Goal: Book appointment/travel/reservation

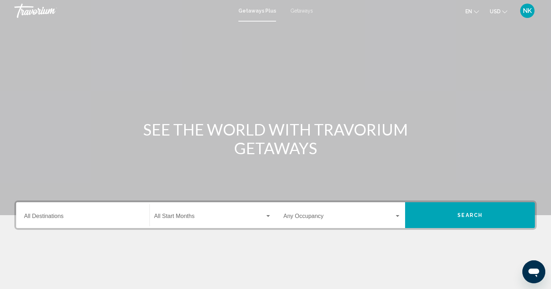
click at [109, 222] on div "Destination All Destinations" at bounding box center [82, 215] width 117 height 23
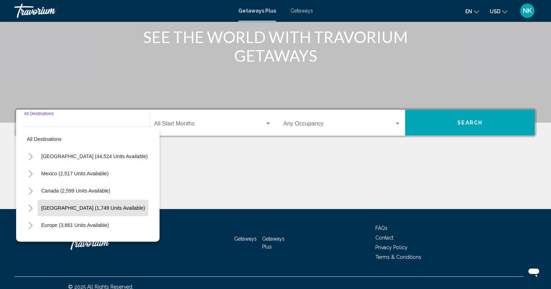
scroll to position [100, 0]
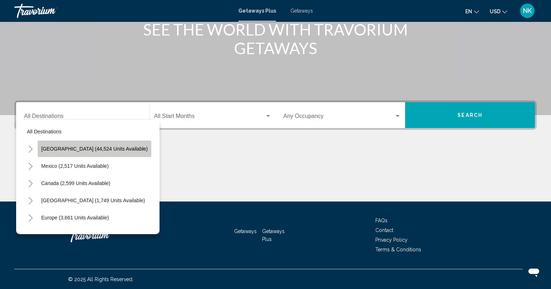
click at [98, 148] on span "[GEOGRAPHIC_DATA] (44,524 units available)" at bounding box center [94, 149] width 106 height 6
type input "**********"
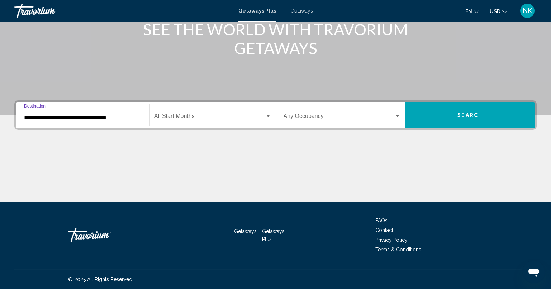
click at [239, 112] on div "Start Month All Start Months" at bounding box center [212, 115] width 117 height 23
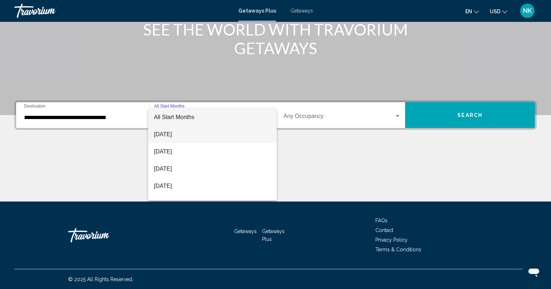
click at [217, 133] on span "[DATE]" at bounding box center [212, 134] width 117 height 17
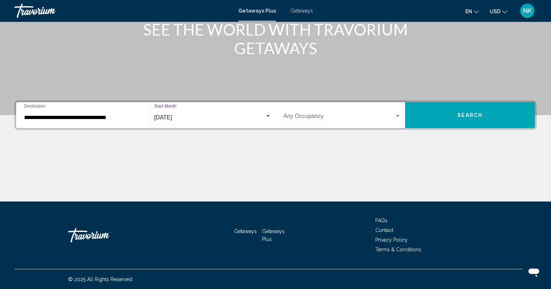
click at [465, 122] on button "Search" at bounding box center [470, 115] width 130 height 26
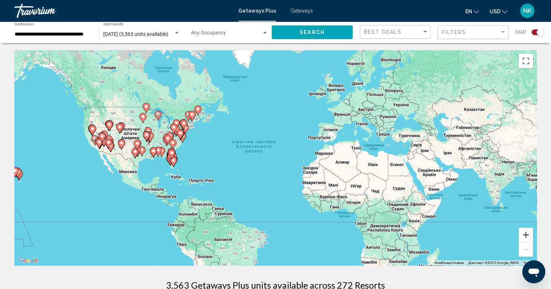
click at [532, 234] on button "Збільшити" at bounding box center [525, 234] width 14 height 14
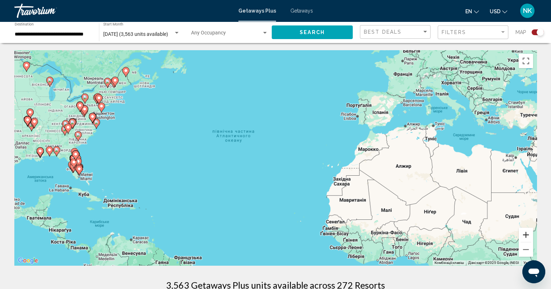
click at [532, 234] on button "Збільшити" at bounding box center [525, 234] width 14 height 14
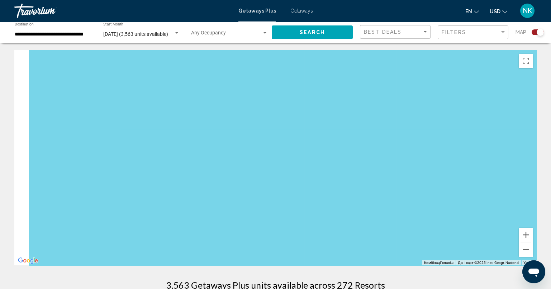
drag, startPoint x: 228, startPoint y: 188, endPoint x: 555, endPoint y: 200, distance: 327.2
click at [551, 200] on html "**********" at bounding box center [275, 144] width 551 height 289
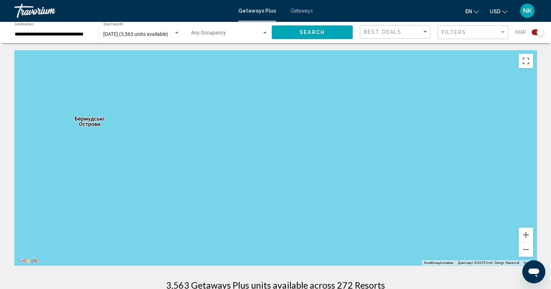
drag, startPoint x: 298, startPoint y: 191, endPoint x: 555, endPoint y: 170, distance: 258.0
click at [551, 170] on html "**********" at bounding box center [275, 144] width 551 height 289
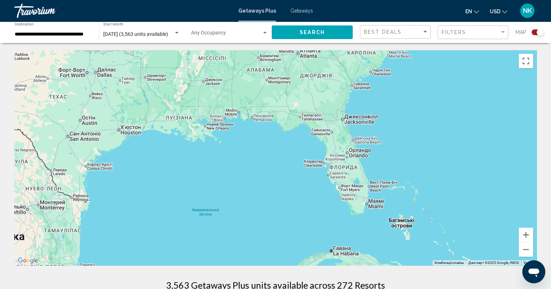
drag, startPoint x: 201, startPoint y: 181, endPoint x: 330, endPoint y: 177, distance: 129.0
click at [330, 177] on div "Main content" at bounding box center [275, 157] width 522 height 215
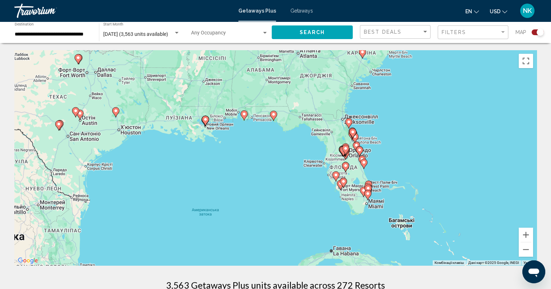
click at [243, 114] on image "Main content" at bounding box center [244, 114] width 4 height 4
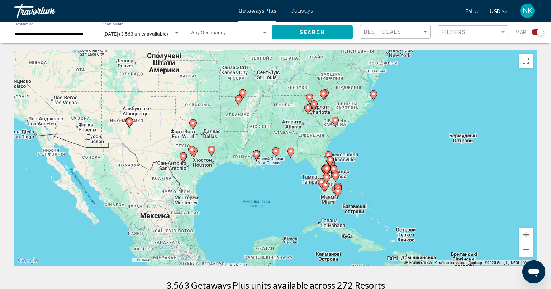
click at [277, 157] on gmp-advanced-marker "Main content" at bounding box center [275, 152] width 7 height 11
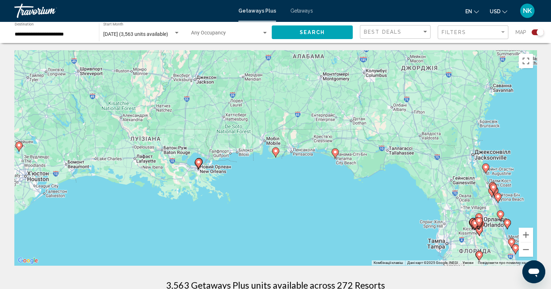
click at [277, 157] on gmp-advanced-marker "Main content" at bounding box center [275, 152] width 7 height 11
type input "**********"
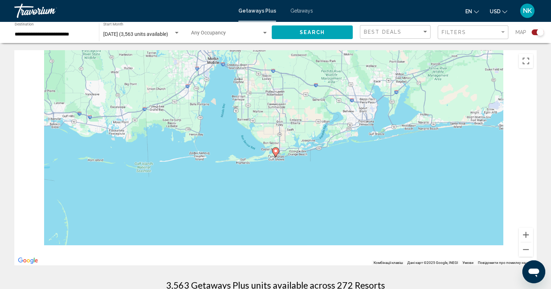
click at [275, 154] on icon "Main content" at bounding box center [275, 152] width 6 height 9
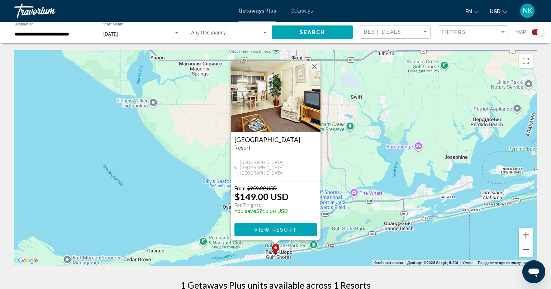
drag, startPoint x: 316, startPoint y: 66, endPoint x: 317, endPoint y: 71, distance: 4.4
click at [316, 66] on button "Закрити" at bounding box center [314, 66] width 11 height 11
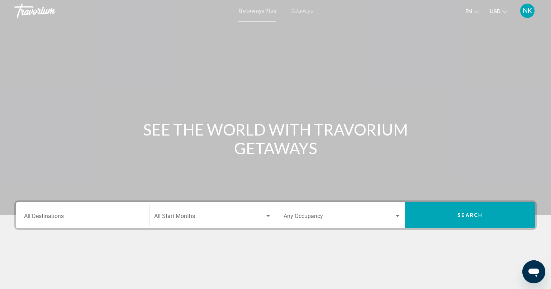
click at [89, 213] on div "Destination All Destinations" at bounding box center [82, 215] width 117 height 23
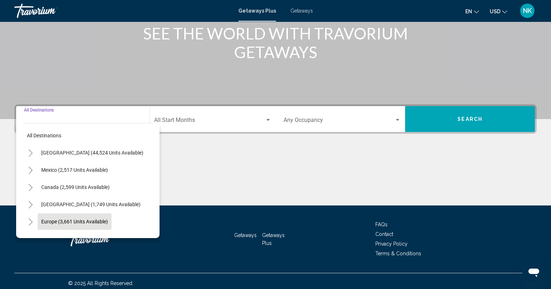
scroll to position [100, 0]
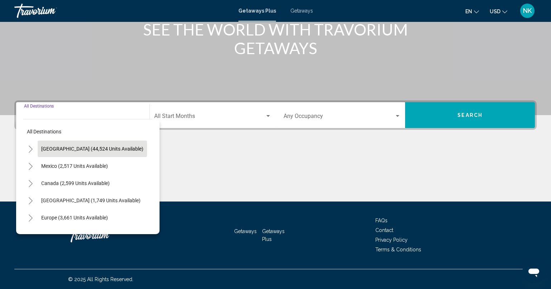
click at [100, 140] on button "[GEOGRAPHIC_DATA] (44,524 units available)" at bounding box center [92, 148] width 109 height 16
type input "**********"
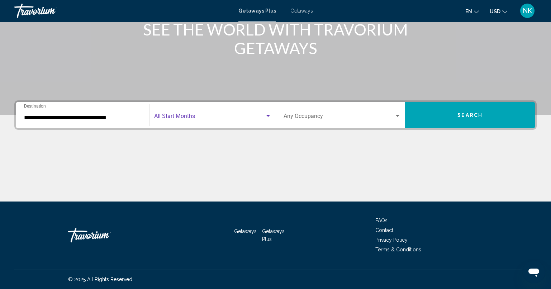
click at [184, 116] on span "Search widget" at bounding box center [209, 117] width 111 height 6
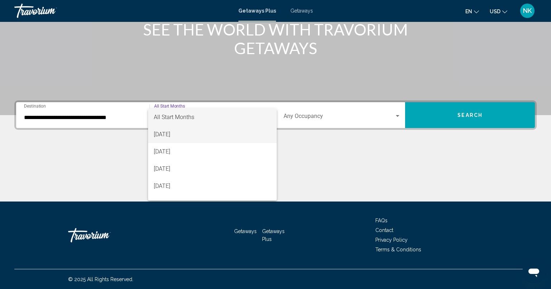
click at [187, 135] on span "[DATE]" at bounding box center [212, 134] width 117 height 17
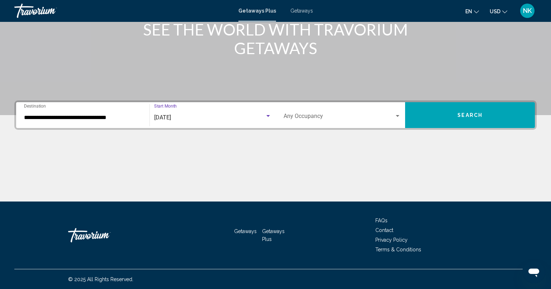
click at [494, 114] on button "Search" at bounding box center [470, 115] width 130 height 26
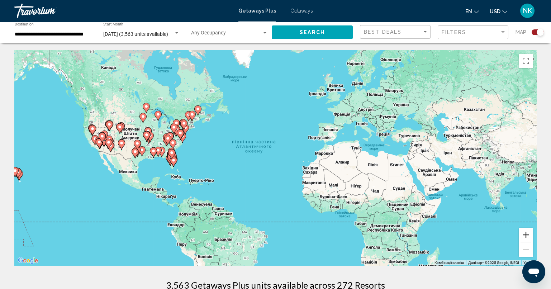
click at [526, 236] on button "Збільшити" at bounding box center [525, 234] width 14 height 14
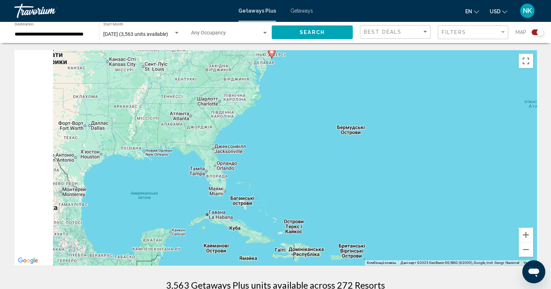
drag, startPoint x: 112, startPoint y: 153, endPoint x: 555, endPoint y: 141, distance: 443.2
click at [551, 141] on html "**********" at bounding box center [275, 144] width 551 height 289
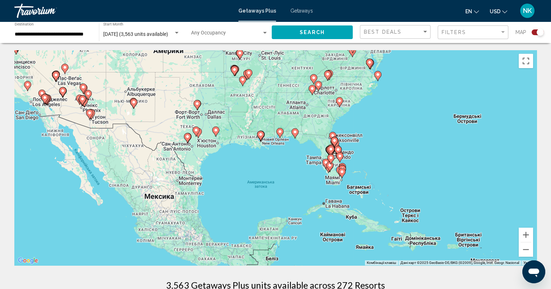
drag, startPoint x: 357, startPoint y: 157, endPoint x: 403, endPoint y: 154, distance: 46.6
click at [403, 154] on div "Увімкніть режим перетягування за допомогою клавіатури, натиснувши Alt + Enter. …" at bounding box center [275, 157] width 522 height 215
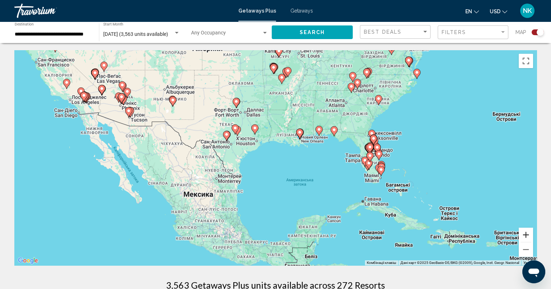
click at [526, 234] on button "Збільшити" at bounding box center [525, 234] width 14 height 14
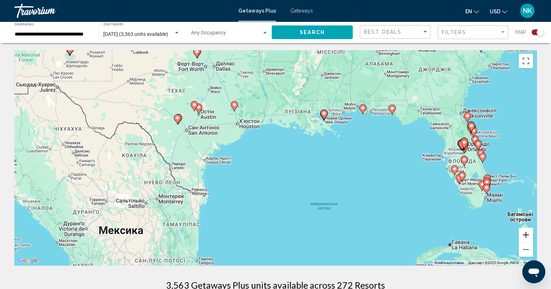
click at [526, 234] on button "Збільшити" at bounding box center [525, 234] width 14 height 14
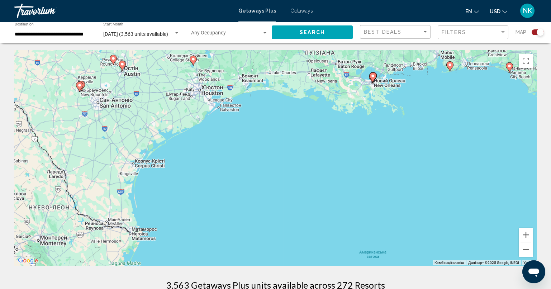
click at [508, 63] on icon "Main content" at bounding box center [508, 67] width 6 height 9
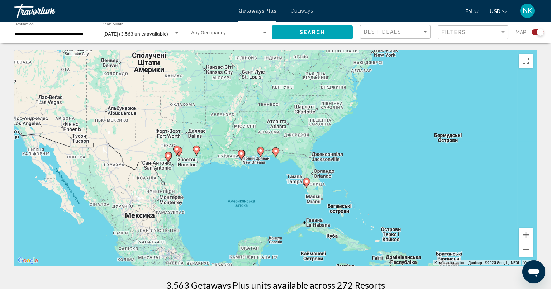
click at [277, 153] on icon "Main content" at bounding box center [275, 152] width 6 height 9
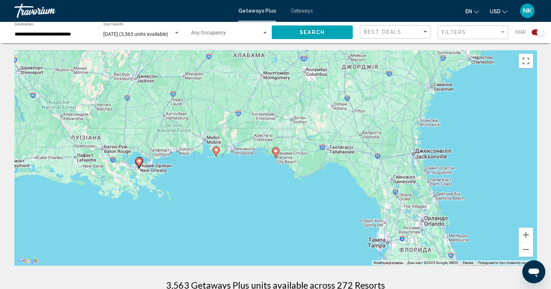
click at [275, 150] on image "Main content" at bounding box center [275, 151] width 4 height 4
type input "**********"
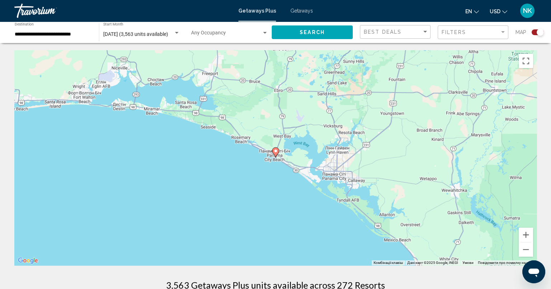
click at [276, 152] on image "Main content" at bounding box center [275, 151] width 4 height 4
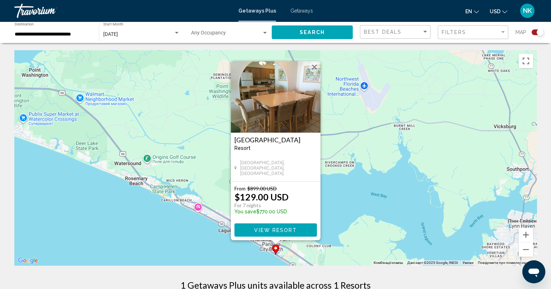
click at [316, 66] on button "Закрити" at bounding box center [314, 67] width 11 height 11
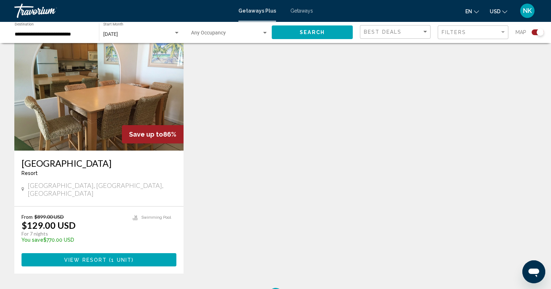
scroll to position [179, 0]
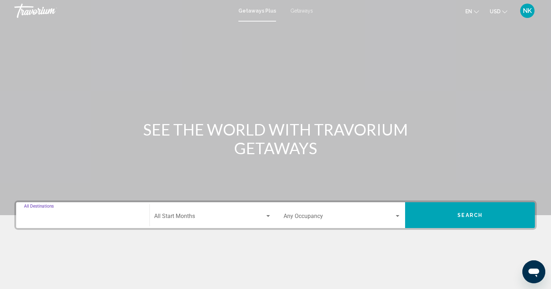
click at [110, 217] on input "Destination All Destinations" at bounding box center [82, 217] width 117 height 6
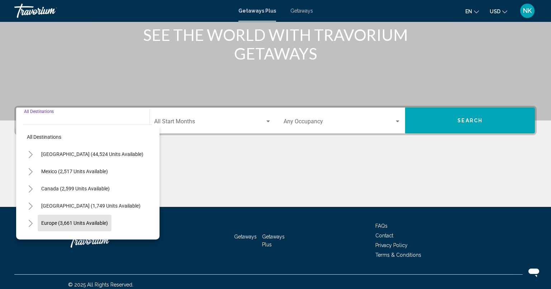
scroll to position [100, 0]
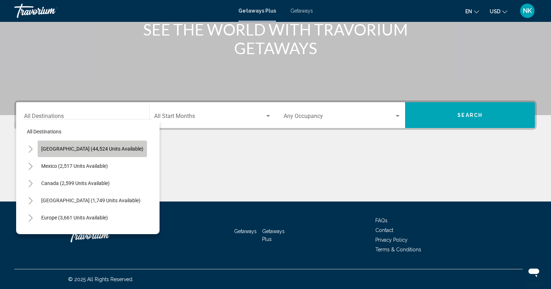
click at [106, 152] on button "[GEOGRAPHIC_DATA] (44,524 units available)" at bounding box center [92, 148] width 109 height 16
type input "**********"
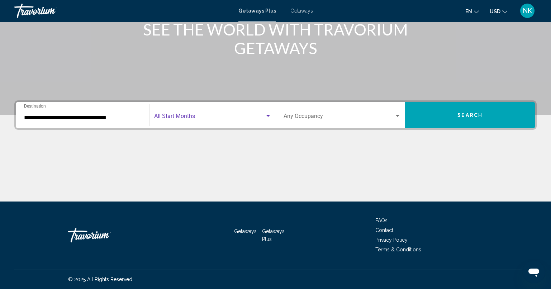
click at [211, 118] on span "Search widget" at bounding box center [209, 117] width 111 height 6
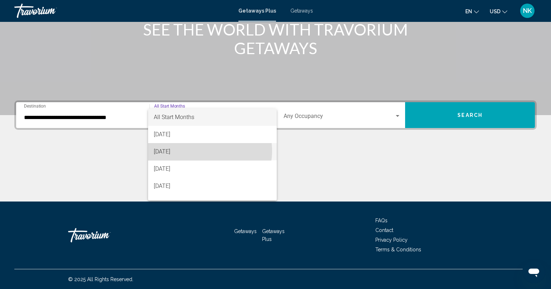
click at [205, 151] on span "[DATE]" at bounding box center [212, 151] width 117 height 17
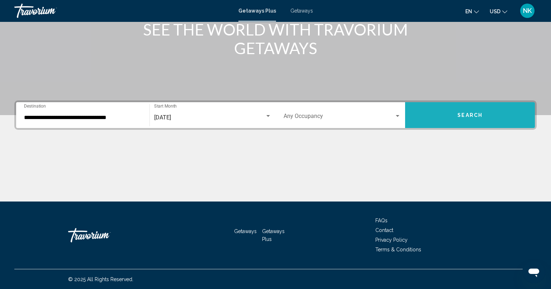
click at [453, 118] on button "Search" at bounding box center [470, 115] width 130 height 26
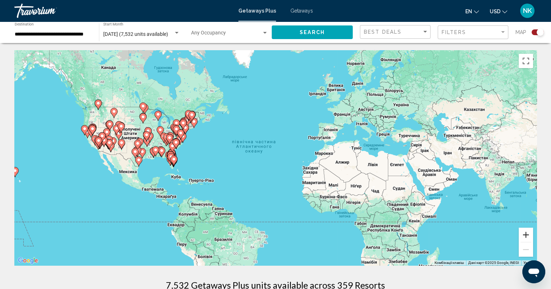
click at [526, 234] on button "Збільшити" at bounding box center [525, 234] width 14 height 14
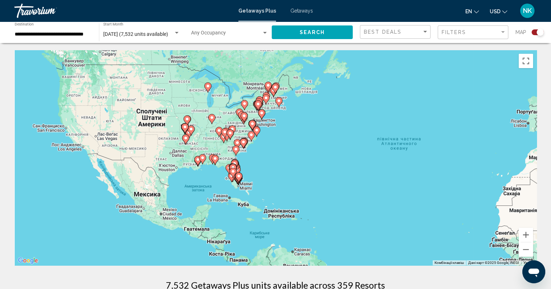
drag, startPoint x: 55, startPoint y: 146, endPoint x: 239, endPoint y: 163, distance: 185.2
click at [227, 154] on div "Увімкніть режим перетягування за допомогою клавіатури, натиснувши Alt + Enter. …" at bounding box center [275, 157] width 522 height 215
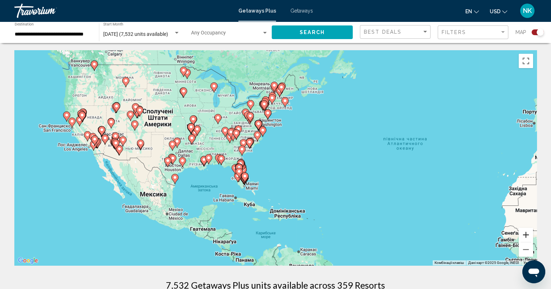
click at [523, 236] on button "Збільшити" at bounding box center [525, 234] width 14 height 14
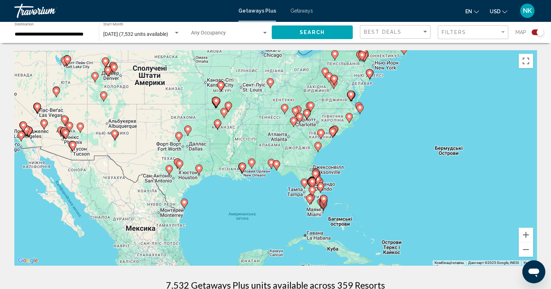
drag, startPoint x: 226, startPoint y: 171, endPoint x: 340, endPoint y: 168, distance: 113.6
click at [338, 167] on div "Увімкніть режим перетягування за допомогою клавіатури, натиснувши Alt + Enter. …" at bounding box center [275, 157] width 522 height 215
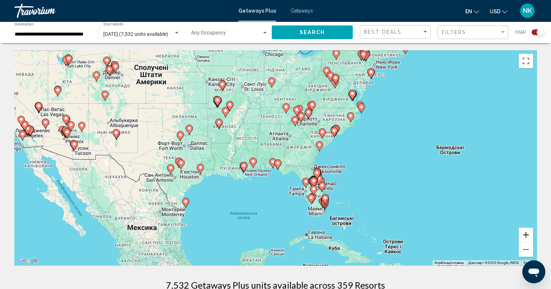
click at [529, 235] on button "Збільшити" at bounding box center [525, 234] width 14 height 14
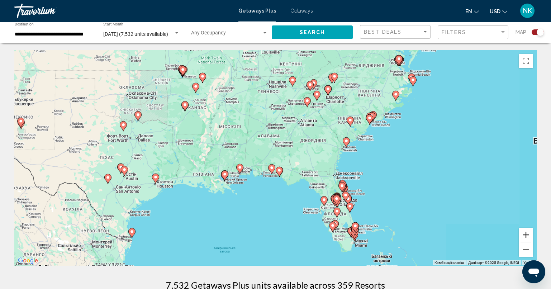
click at [529, 235] on button "Збільшити" at bounding box center [525, 234] width 14 height 14
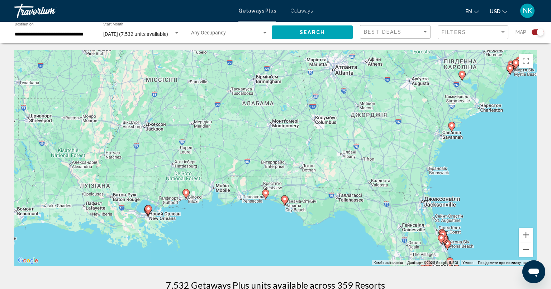
click at [266, 194] on image "Main content" at bounding box center [265, 193] width 4 height 4
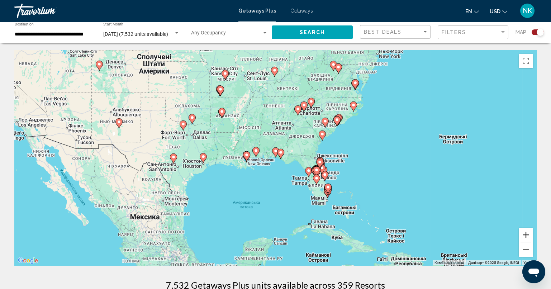
click at [530, 237] on button "Збільшити" at bounding box center [525, 234] width 14 height 14
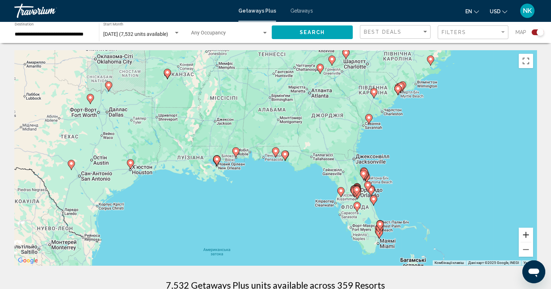
click at [530, 237] on button "Збільшити" at bounding box center [525, 234] width 14 height 14
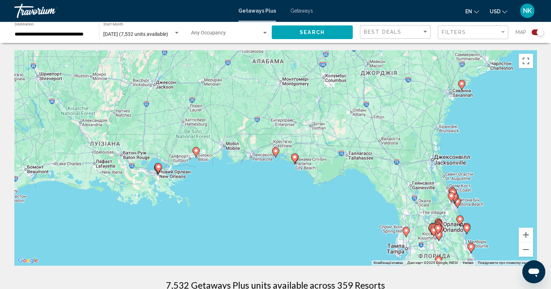
click at [275, 152] on image "Main content" at bounding box center [275, 151] width 4 height 4
type input "**********"
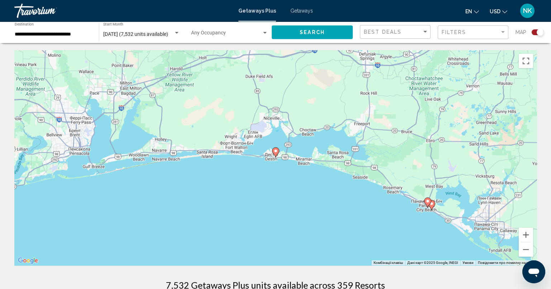
click at [275, 153] on icon "Main content" at bounding box center [275, 152] width 6 height 9
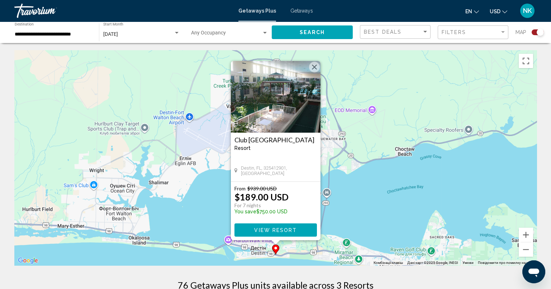
click at [313, 67] on button "Закрити" at bounding box center [314, 67] width 11 height 11
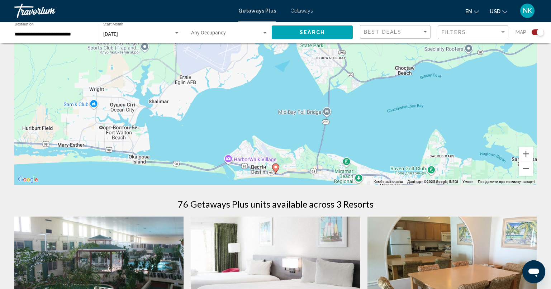
scroll to position [107, 0]
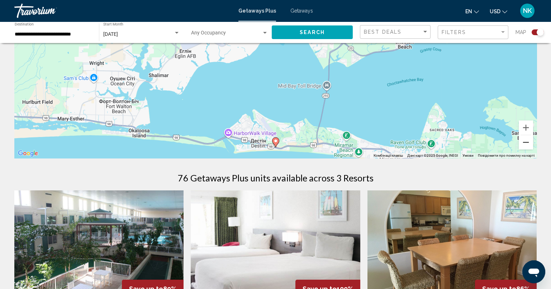
click at [525, 140] on button "Зменшити" at bounding box center [525, 142] width 14 height 14
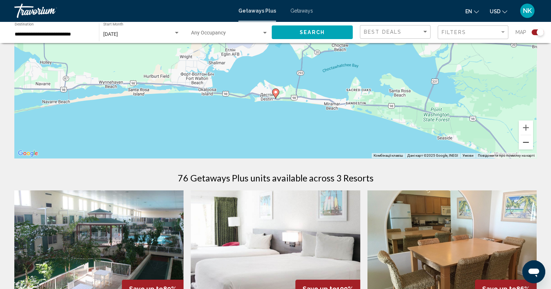
click at [525, 140] on button "Зменшити" at bounding box center [525, 142] width 14 height 14
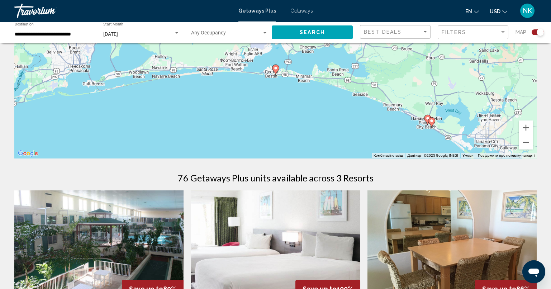
click at [431, 120] on image "Main content" at bounding box center [431, 121] width 4 height 4
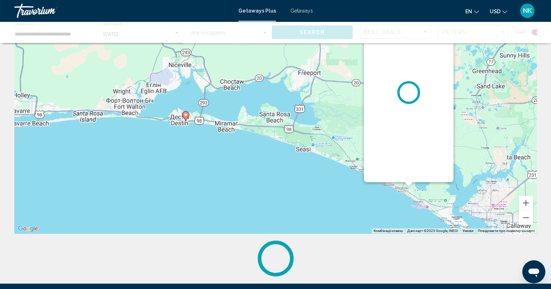
scroll to position [0, 0]
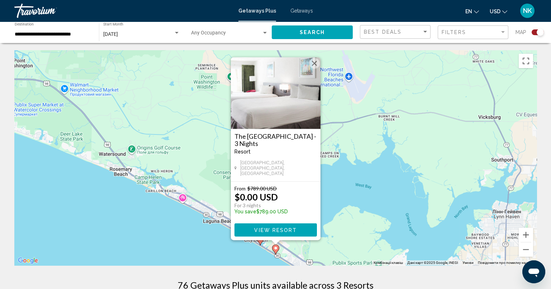
click at [314, 65] on button "Закрити" at bounding box center [314, 63] width 11 height 11
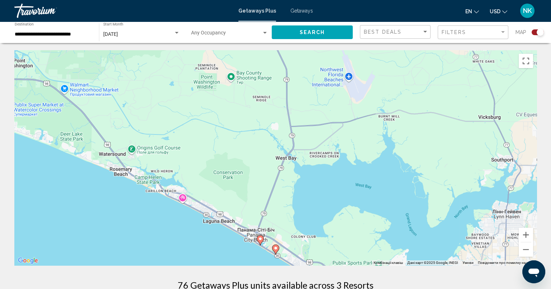
click at [260, 239] on image "Main content" at bounding box center [260, 238] width 4 height 4
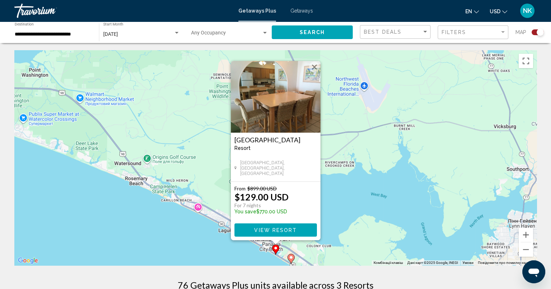
click at [318, 69] on button "Закрити" at bounding box center [314, 67] width 11 height 11
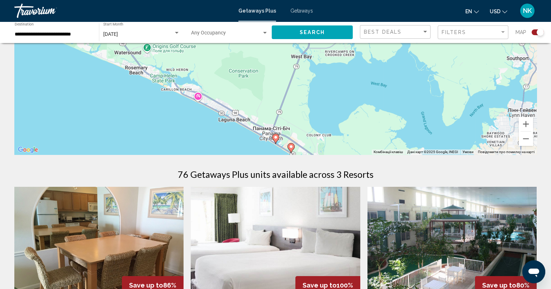
scroll to position [143, 0]
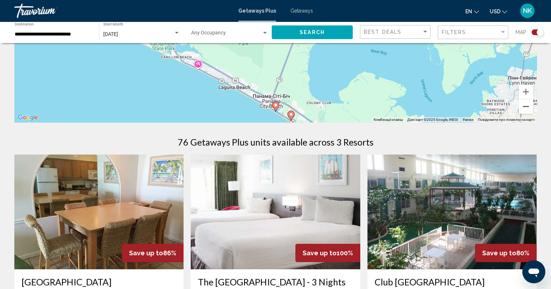
click at [525, 104] on button "Зменшити" at bounding box center [525, 106] width 14 height 14
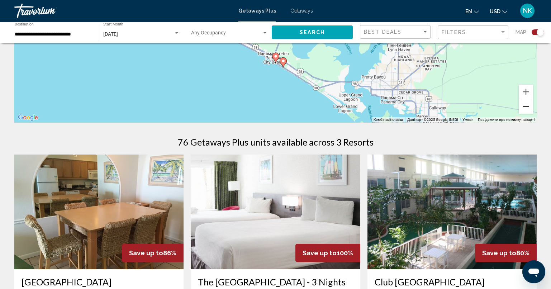
click at [524, 108] on button "Зменшити" at bounding box center [525, 106] width 14 height 14
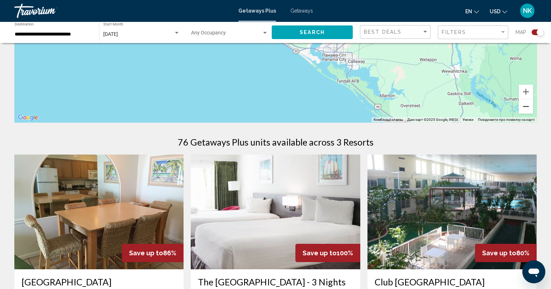
click at [527, 104] on button "Зменшити" at bounding box center [525, 106] width 14 height 14
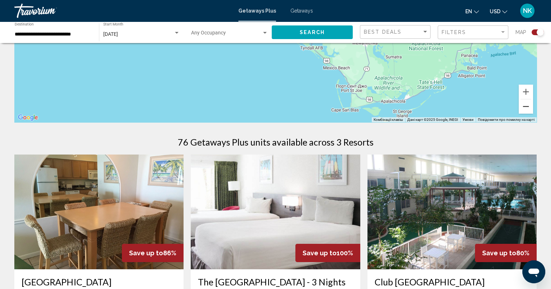
click at [528, 107] on button "Зменшити" at bounding box center [525, 106] width 14 height 14
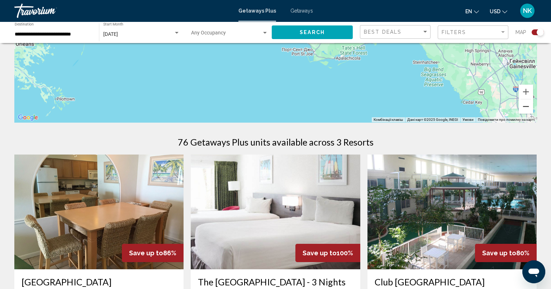
scroll to position [0, 0]
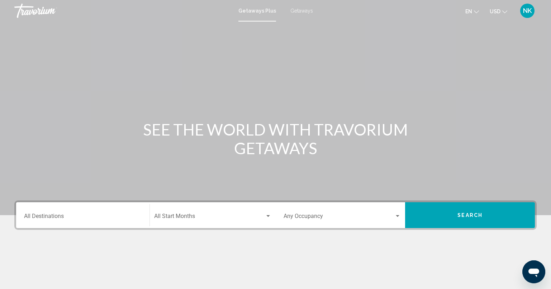
click at [77, 220] on input "Destination All Destinations" at bounding box center [82, 217] width 117 height 6
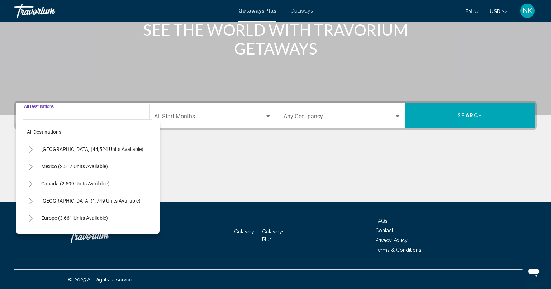
scroll to position [100, 0]
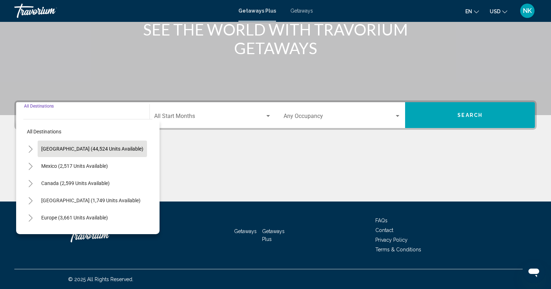
click at [113, 144] on button "[GEOGRAPHIC_DATA] (44,524 units available)" at bounding box center [92, 148] width 109 height 16
type input "**********"
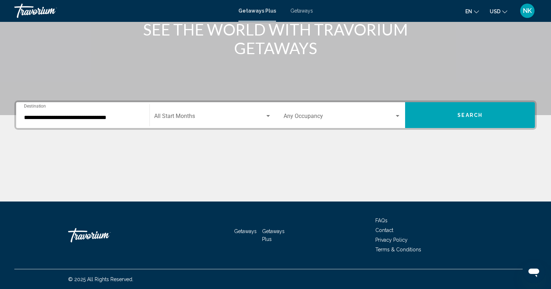
click at [234, 113] on div "Start Month All Start Months" at bounding box center [212, 115] width 117 height 23
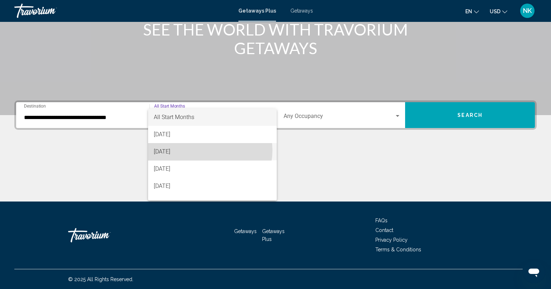
click at [208, 150] on span "[DATE]" at bounding box center [212, 151] width 117 height 17
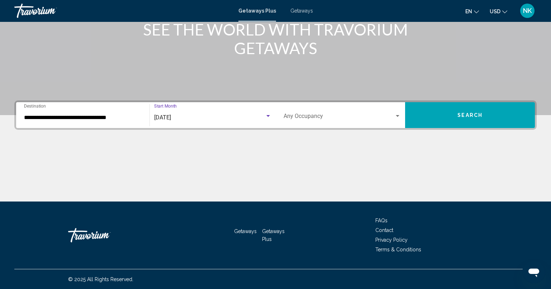
click at [487, 117] on button "Search" at bounding box center [470, 115] width 130 height 26
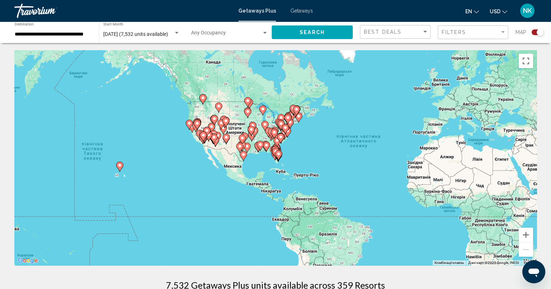
drag, startPoint x: 132, startPoint y: 152, endPoint x: 249, endPoint y: 146, distance: 116.9
click at [243, 146] on g "Main content" at bounding box center [239, 148] width 7 height 10
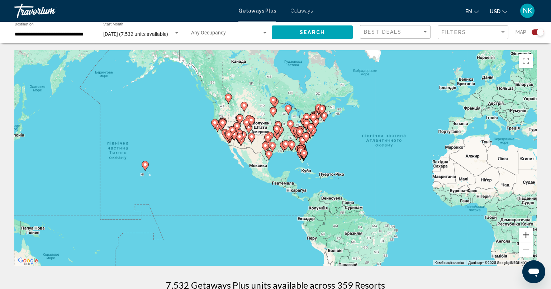
click at [527, 235] on button "Збільшити" at bounding box center [525, 234] width 14 height 14
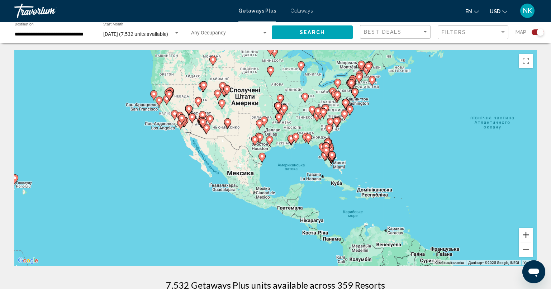
click at [527, 235] on button "Збільшити" at bounding box center [525, 234] width 14 height 14
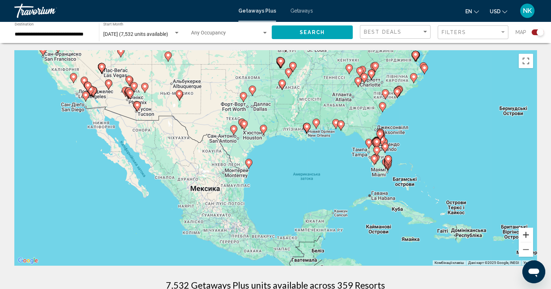
click at [527, 234] on button "Збільшити" at bounding box center [525, 234] width 14 height 14
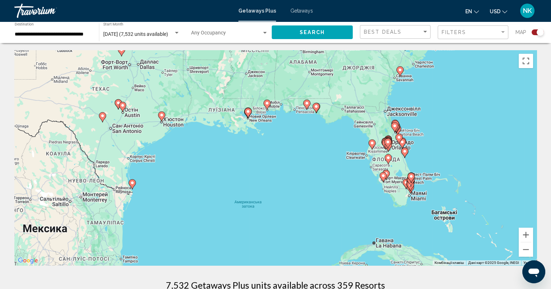
drag, startPoint x: 512, startPoint y: 176, endPoint x: 421, endPoint y: 185, distance: 91.1
click at [421, 185] on div "Увімкніть режим перетягування за допомогою клавіатури, натиснувши Alt + Enter. …" at bounding box center [275, 157] width 522 height 215
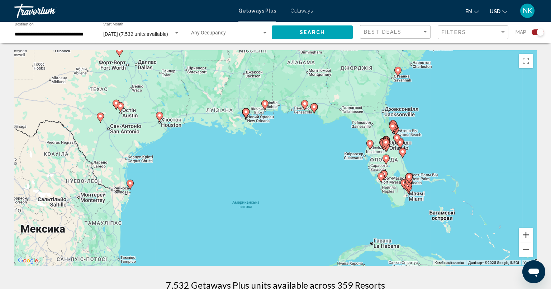
click at [530, 232] on button "Збільшити" at bounding box center [525, 234] width 14 height 14
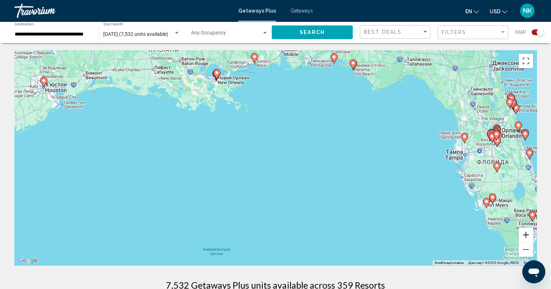
click at [531, 231] on button "Збільшити" at bounding box center [525, 234] width 14 height 14
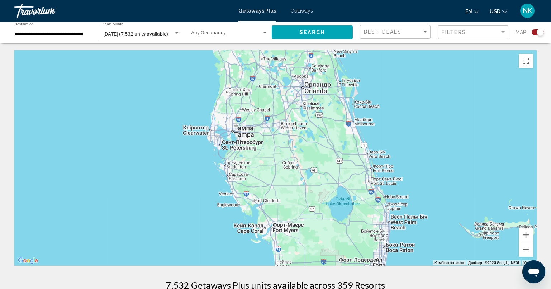
drag, startPoint x: 476, startPoint y: 162, endPoint x: 53, endPoint y: 141, distance: 423.1
click at [53, 141] on div "Main content" at bounding box center [275, 157] width 522 height 215
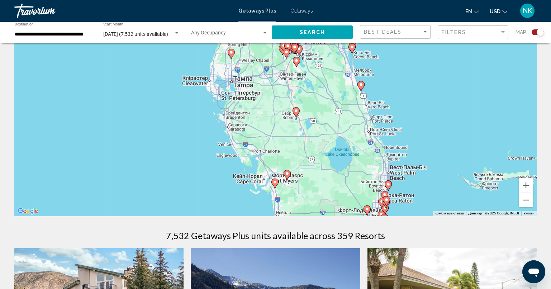
scroll to position [71, 0]
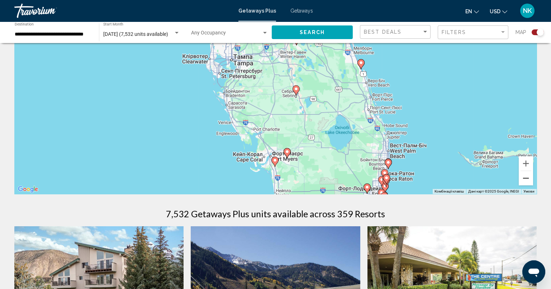
click at [528, 179] on button "Зменшити" at bounding box center [525, 178] width 14 height 14
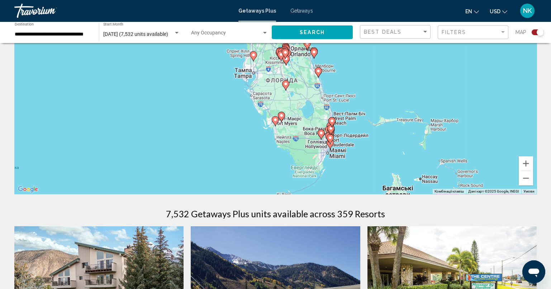
click at [317, 70] on image "Main content" at bounding box center [318, 71] width 4 height 4
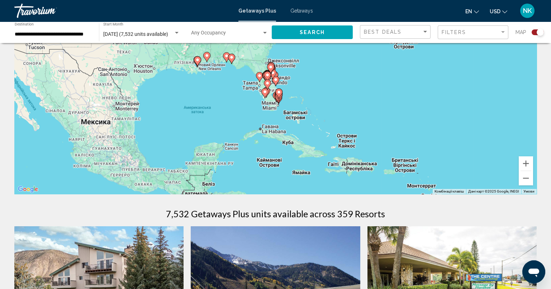
click at [277, 81] on image "Main content" at bounding box center [275, 79] width 4 height 4
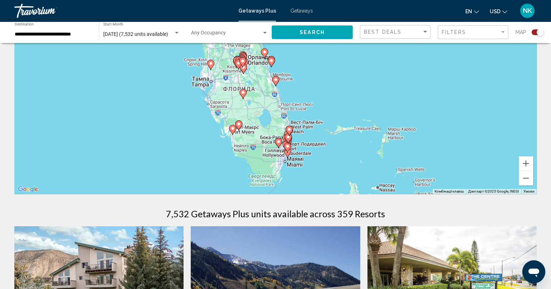
click at [275, 82] on icon "Main content" at bounding box center [275, 80] width 6 height 9
type input "**********"
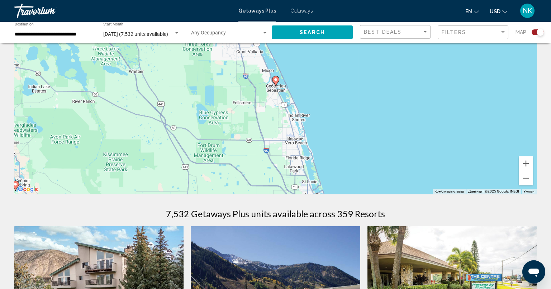
click at [278, 81] on icon "Main content" at bounding box center [275, 81] width 7 height 10
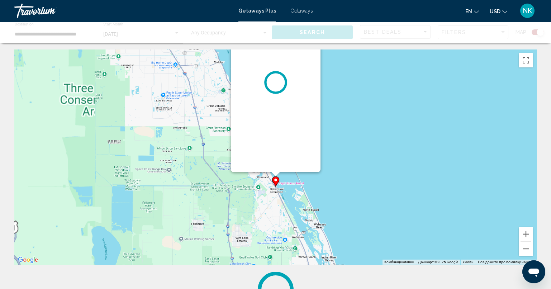
scroll to position [0, 0]
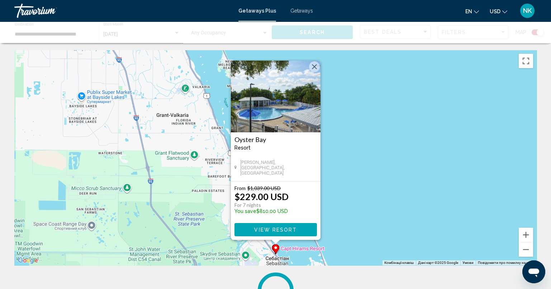
click at [313, 66] on button "Закрити" at bounding box center [314, 66] width 11 height 11
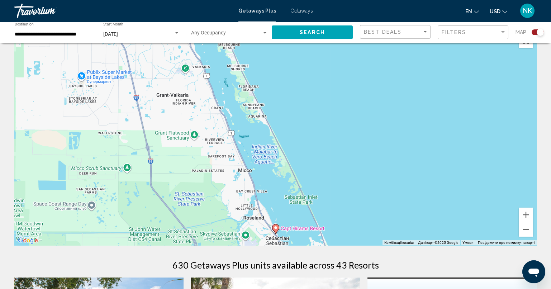
scroll to position [71, 0]
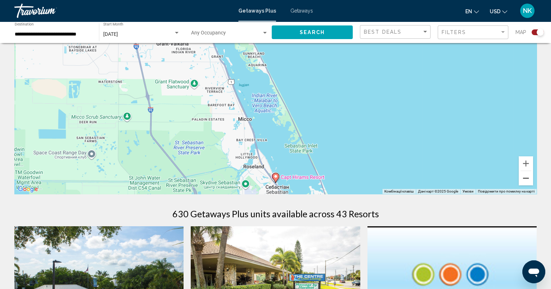
click at [532, 177] on button "Зменшити" at bounding box center [525, 178] width 14 height 14
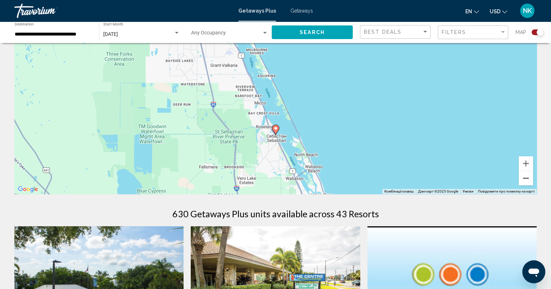
click at [528, 176] on button "Зменшити" at bounding box center [525, 178] width 14 height 14
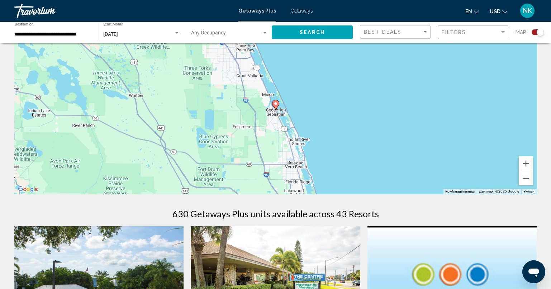
click at [527, 171] on button "Зменшити" at bounding box center [525, 178] width 14 height 14
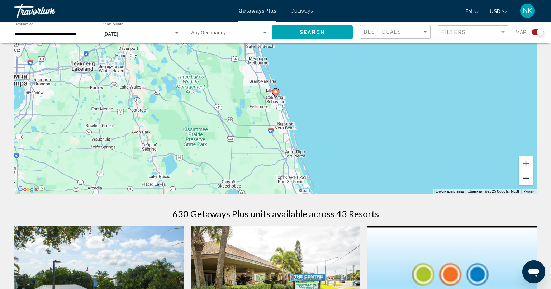
scroll to position [0, 0]
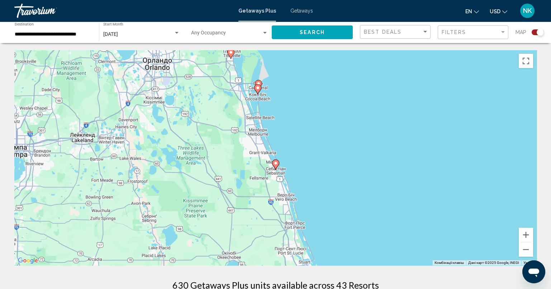
click at [259, 87] on image "Main content" at bounding box center [257, 88] width 4 height 4
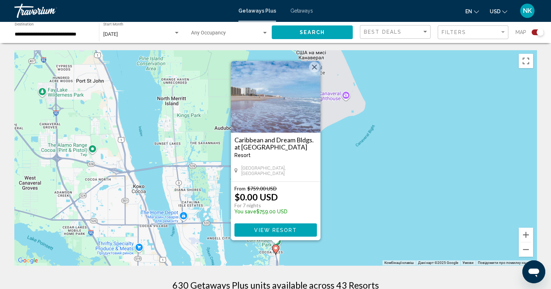
click at [292, 228] on span "View Resort" at bounding box center [275, 230] width 43 height 6
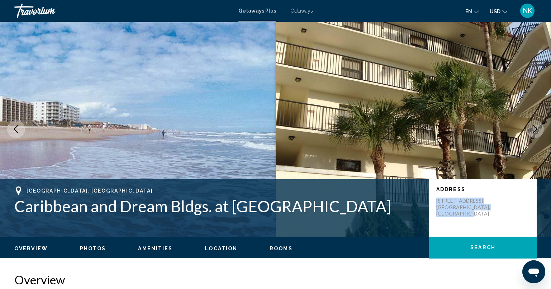
drag, startPoint x: 477, startPoint y: 218, endPoint x: 437, endPoint y: 200, distance: 44.4
click at [437, 200] on p "[STREET_ADDRESS]" at bounding box center [464, 206] width 57 height 19
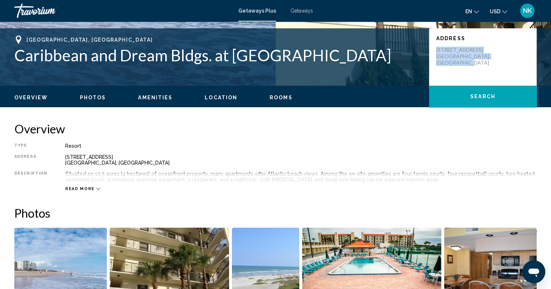
scroll to position [215, 0]
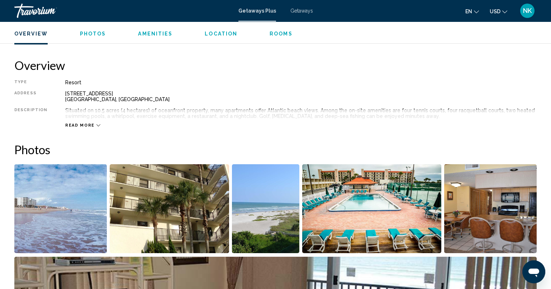
click at [74, 123] on span "Read more" at bounding box center [79, 125] width 29 height 5
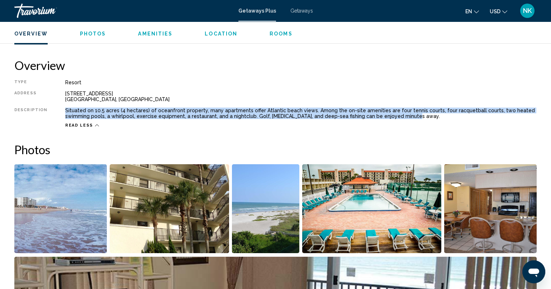
drag, startPoint x: 64, startPoint y: 109, endPoint x: 420, endPoint y: 116, distance: 356.1
click at [420, 116] on div "Situated on 10.5 acres (4 hectares) of oceanfront property, many apartments off…" at bounding box center [300, 112] width 471 height 11
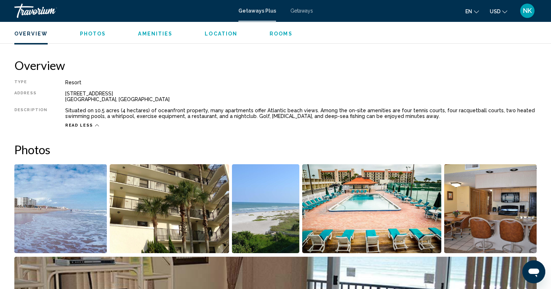
click at [294, 82] on div "Resort" at bounding box center [300, 83] width 471 height 6
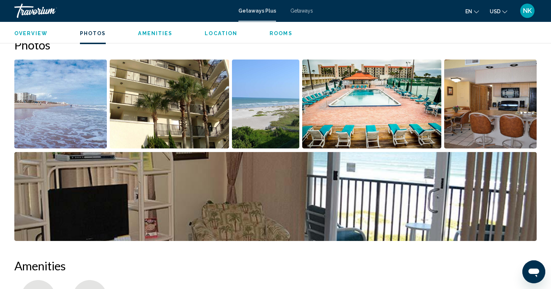
scroll to position [286, 0]
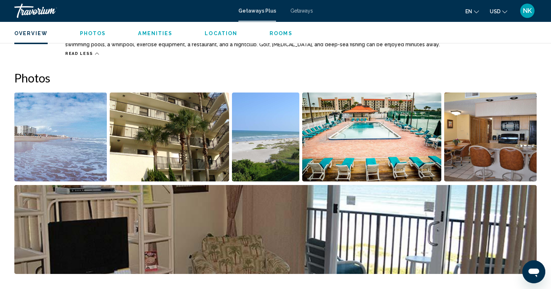
click at [44, 147] on img "Open full-screen image slider" at bounding box center [60, 136] width 92 height 89
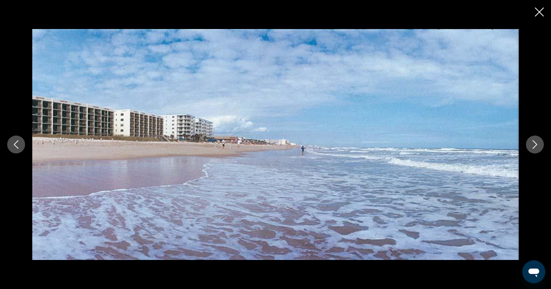
click at [534, 140] on icon "Next image" at bounding box center [534, 144] width 9 height 9
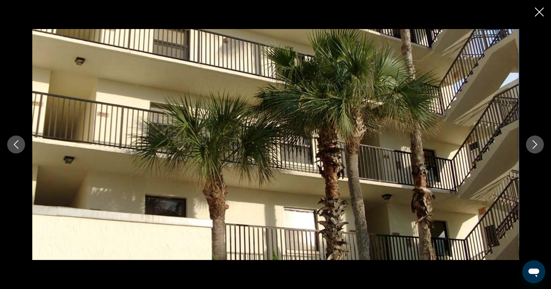
click at [534, 140] on icon "Next image" at bounding box center [534, 144] width 9 height 9
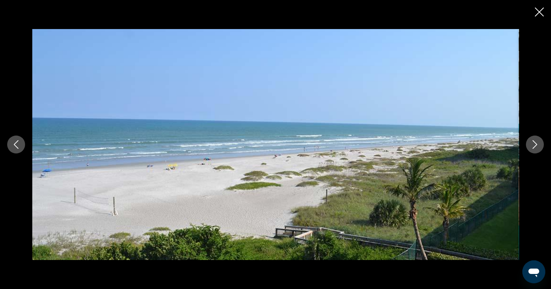
click at [529, 142] on button "Next image" at bounding box center [534, 144] width 18 height 18
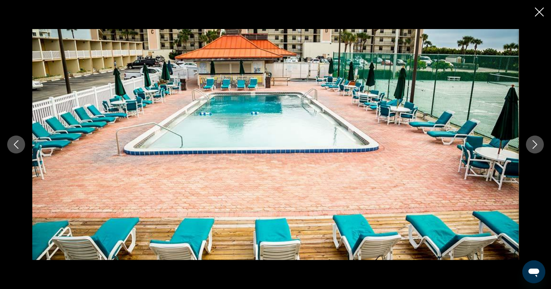
click at [539, 141] on button "Next image" at bounding box center [534, 144] width 18 height 18
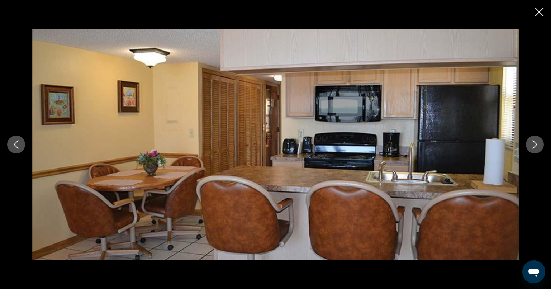
click at [539, 141] on button "Next image" at bounding box center [534, 144] width 18 height 18
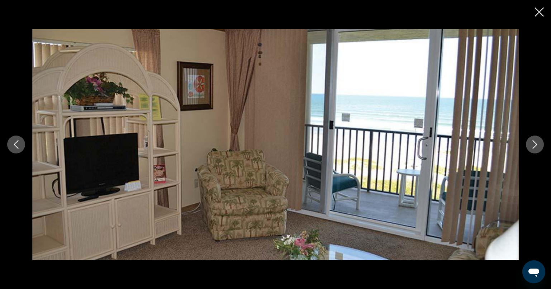
click at [539, 141] on button "Next image" at bounding box center [534, 144] width 18 height 18
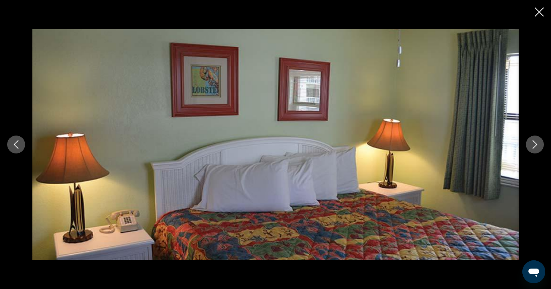
click at [540, 141] on button "Next image" at bounding box center [534, 144] width 18 height 18
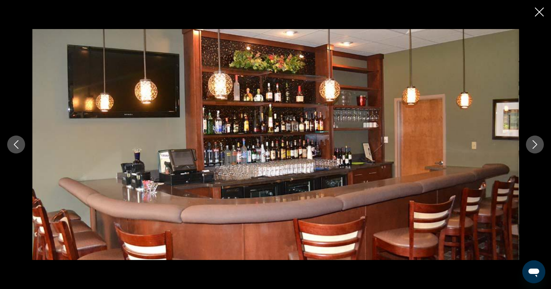
click at [542, 12] on icon "Close slideshow" at bounding box center [538, 12] width 9 height 9
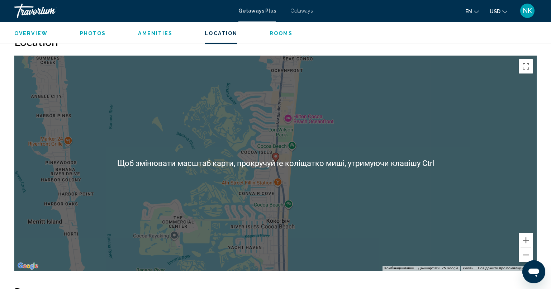
scroll to position [859, 0]
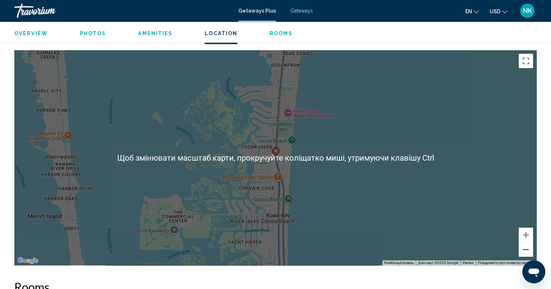
click at [520, 249] on button "Зменшити" at bounding box center [525, 249] width 14 height 14
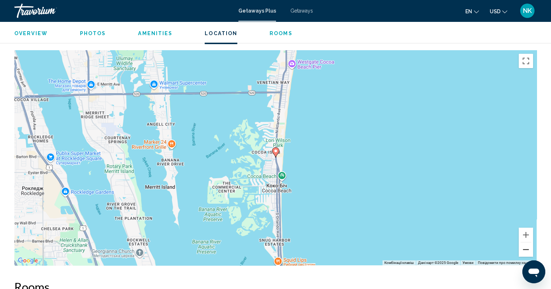
click at [520, 249] on button "Зменшити" at bounding box center [525, 249] width 14 height 14
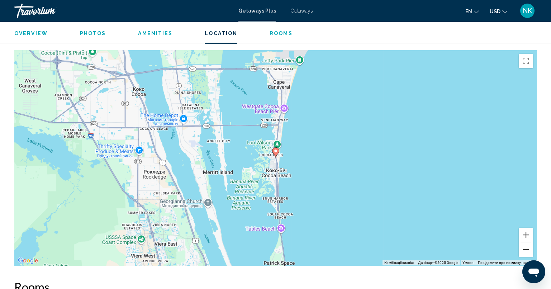
click at [520, 249] on button "Зменшити" at bounding box center [525, 249] width 14 height 14
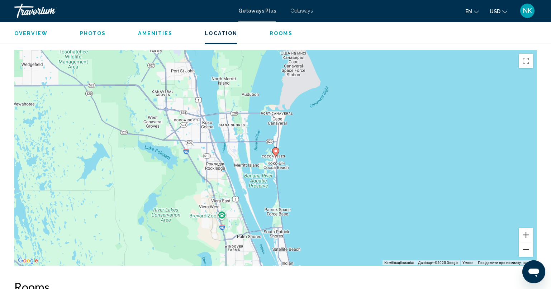
click at [520, 249] on button "Зменшити" at bounding box center [525, 249] width 14 height 14
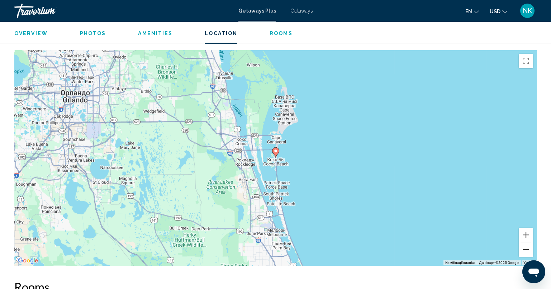
click at [520, 249] on button "Зменшити" at bounding box center [525, 249] width 14 height 14
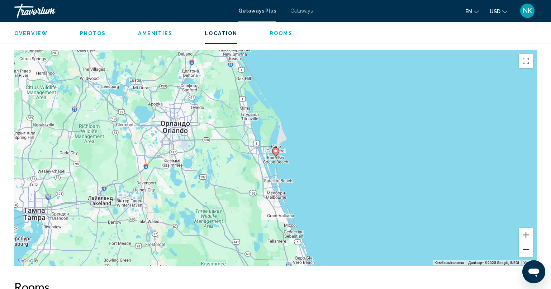
click at [532, 247] on button "Зменшити" at bounding box center [525, 249] width 14 height 14
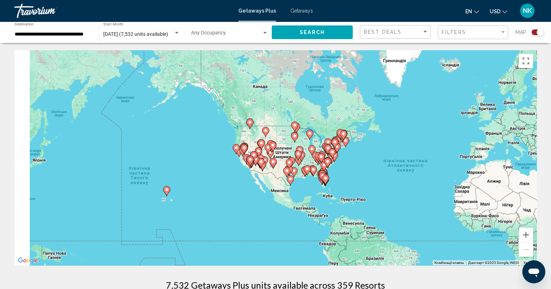
drag, startPoint x: 261, startPoint y: 162, endPoint x: 330, endPoint y: 170, distance: 68.6
click at [338, 166] on div "Увімкніть режим перетягування за допомогою клавіатури, натиснувши Alt + Enter. …" at bounding box center [275, 157] width 522 height 215
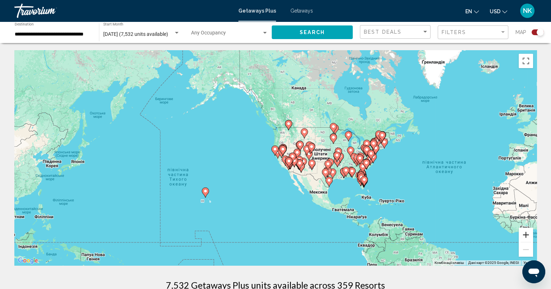
click at [525, 232] on button "Збільшити" at bounding box center [525, 234] width 14 height 14
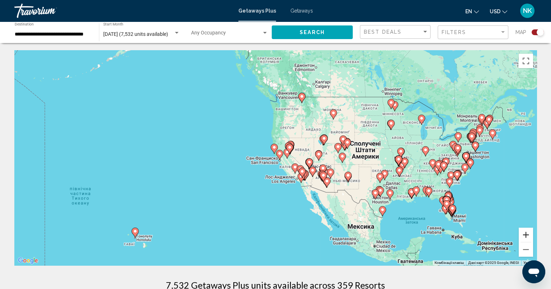
click at [527, 232] on button "Збільшити" at bounding box center [525, 234] width 14 height 14
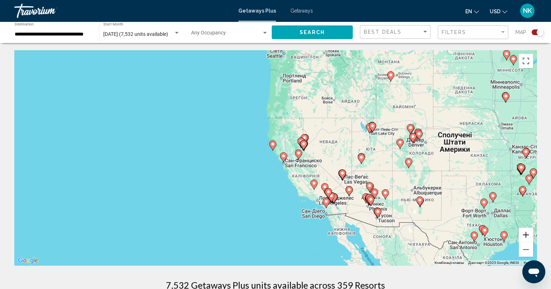
click at [525, 232] on button "Збільшити" at bounding box center [525, 234] width 14 height 14
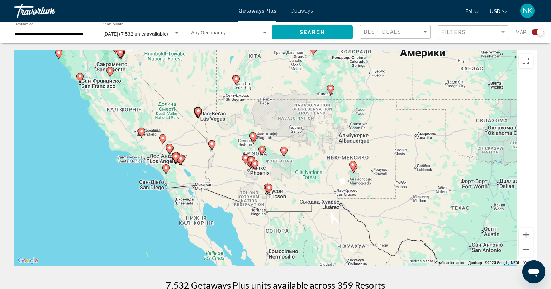
drag, startPoint x: 413, startPoint y: 171, endPoint x: 151, endPoint y: 70, distance: 280.6
click at [153, 71] on div "Увімкніть режим перетягування за допомогою клавіатури, натиснувши Alt + Enter. …" at bounding box center [275, 157] width 522 height 215
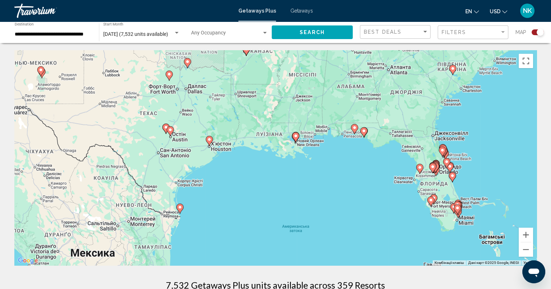
drag, startPoint x: 429, startPoint y: 128, endPoint x: 247, endPoint y: 74, distance: 189.7
click at [247, 74] on div "Увімкніть режим перетягування за допомогою клавіатури, натиснувши Alt + Enter. …" at bounding box center [275, 157] width 522 height 215
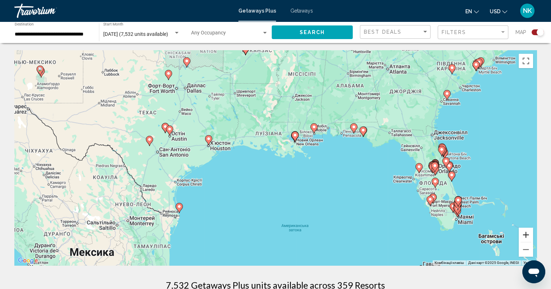
click at [523, 234] on button "Збільшити" at bounding box center [525, 234] width 14 height 14
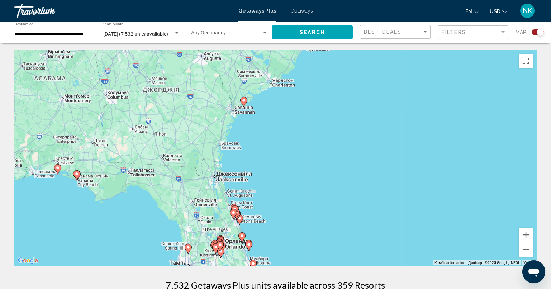
drag, startPoint x: 492, startPoint y: 149, endPoint x: 131, endPoint y: 217, distance: 367.0
click at [129, 218] on div "Увімкніть режим перетягування за допомогою клавіатури, натиснувши Alt + Enter. …" at bounding box center [275, 157] width 522 height 215
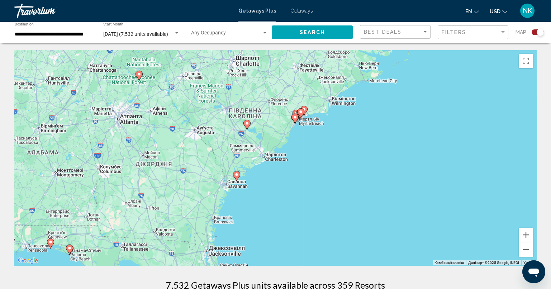
drag, startPoint x: 279, startPoint y: 131, endPoint x: 275, endPoint y: 199, distance: 68.5
click at [275, 201] on div "Увімкніть режим перетягування за допомогою клавіатури, натиснувши Alt + Enter. …" at bounding box center [275, 157] width 522 height 215
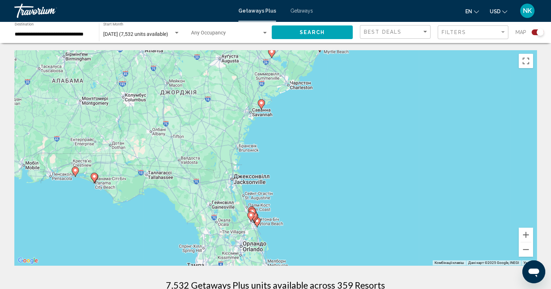
drag, startPoint x: 267, startPoint y: 214, endPoint x: 290, endPoint y: 152, distance: 66.1
click at [293, 128] on div "Увімкніть режим перетягування за допомогою клавіатури, натиснувши Alt + Enter. …" at bounding box center [275, 157] width 522 height 215
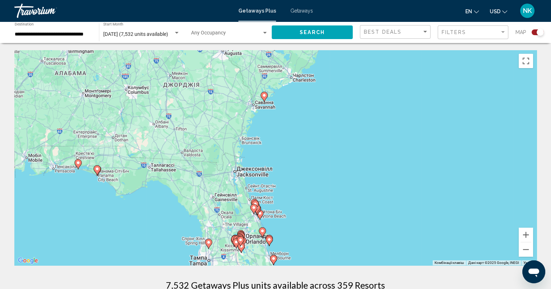
click at [253, 198] on gmp-advanced-marker "Main content" at bounding box center [254, 203] width 7 height 11
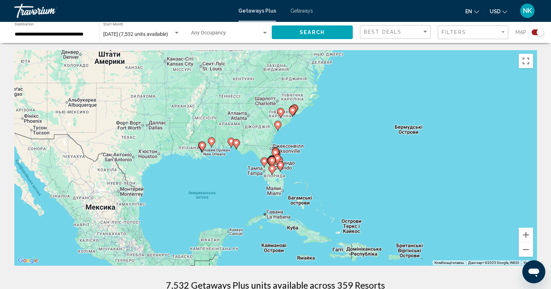
click at [276, 149] on icon "Main content" at bounding box center [274, 154] width 7 height 10
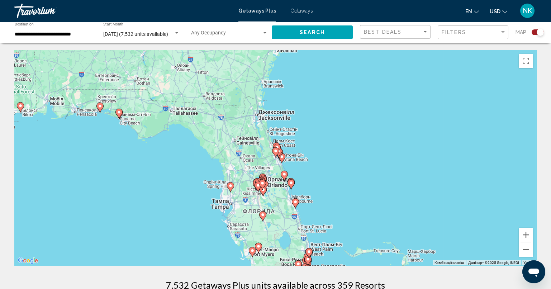
click at [275, 143] on icon "Main content" at bounding box center [276, 147] width 6 height 9
type input "**********"
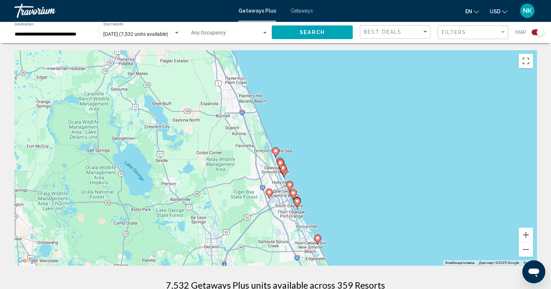
click at [275, 150] on image "Main content" at bounding box center [275, 151] width 4 height 4
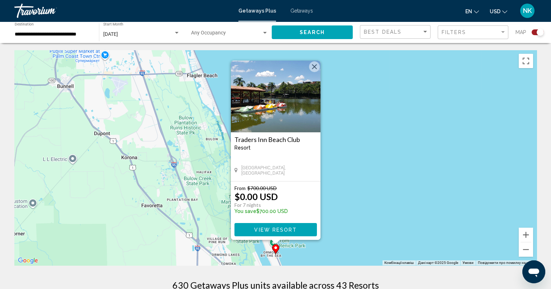
click at [287, 229] on span "View Resort" at bounding box center [275, 230] width 43 height 6
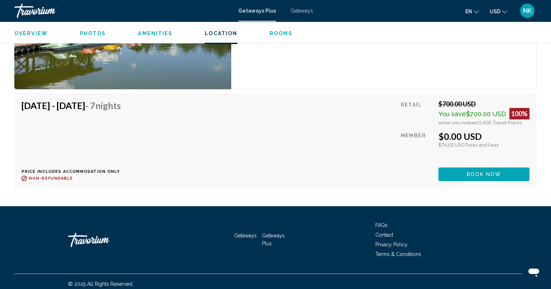
scroll to position [1109, 0]
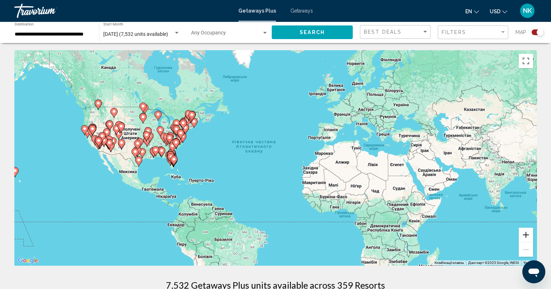
click at [527, 235] on button "Збільшити" at bounding box center [525, 234] width 14 height 14
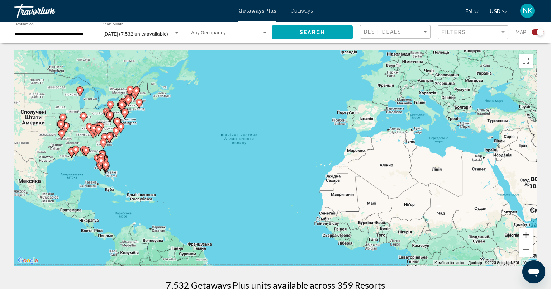
click at [527, 235] on button "Збільшити" at bounding box center [525, 234] width 14 height 14
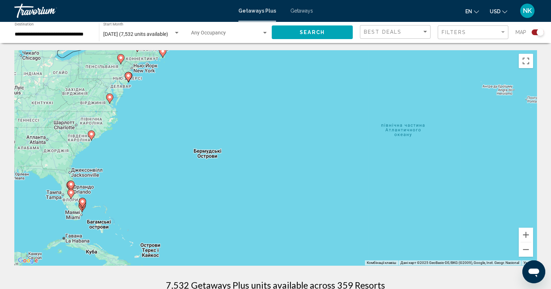
drag, startPoint x: 168, startPoint y: 120, endPoint x: 385, endPoint y: 138, distance: 218.1
click at [385, 138] on div "Увімкніть режим перетягування за допомогою клавіатури, натиснувши Alt + Enter. …" at bounding box center [275, 157] width 522 height 215
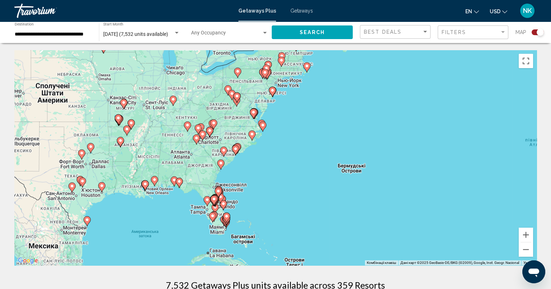
drag, startPoint x: 203, startPoint y: 140, endPoint x: 368, endPoint y: 167, distance: 167.2
click at [368, 167] on div "Увімкніть режим перетягування за допомогою клавіатури, натиснувши Alt + Enter. …" at bounding box center [275, 157] width 522 height 215
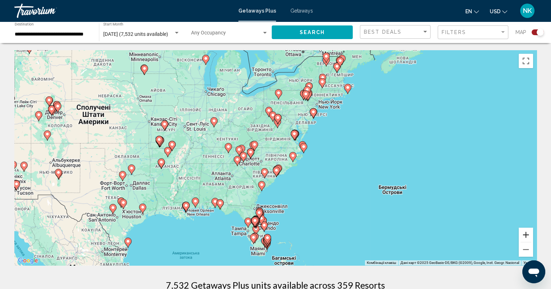
click at [527, 230] on button "Збільшити" at bounding box center [525, 234] width 14 height 14
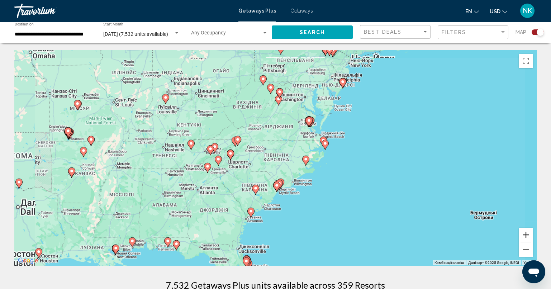
click at [527, 231] on button "Збільшити" at bounding box center [525, 234] width 14 height 14
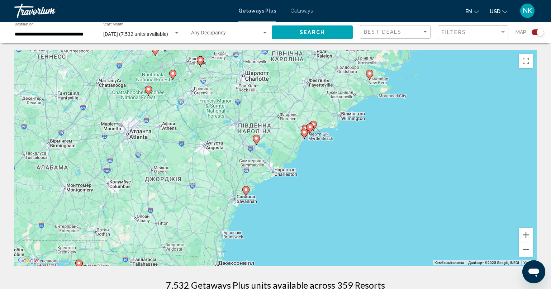
drag, startPoint x: 337, startPoint y: 216, endPoint x: 399, endPoint y: 27, distance: 198.9
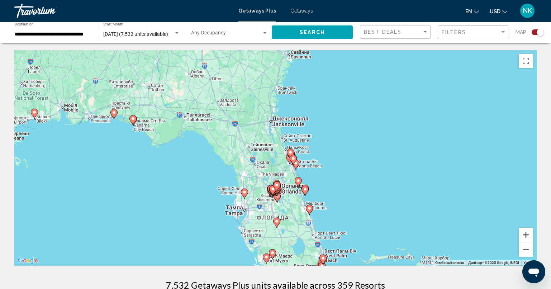
click at [532, 235] on button "Збільшити" at bounding box center [525, 234] width 14 height 14
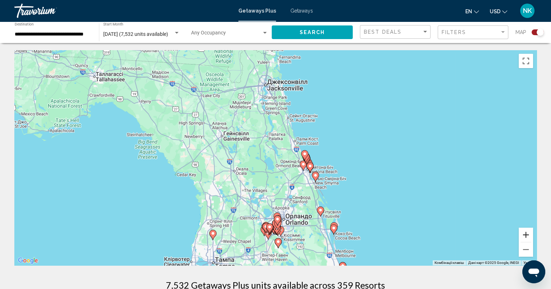
click at [532, 235] on button "Збільшити" at bounding box center [525, 234] width 14 height 14
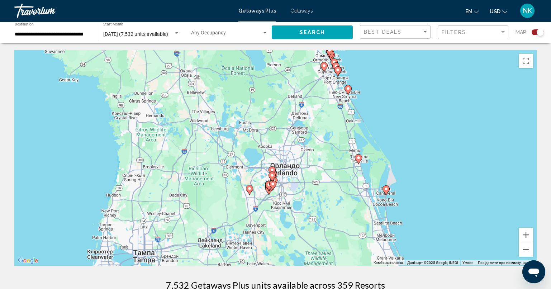
drag, startPoint x: 440, startPoint y: 216, endPoint x: 432, endPoint y: 104, distance: 112.4
click at [432, 104] on div "Увімкніть режим перетягування за допомогою клавіатури, натиснувши Alt + Enter. …" at bounding box center [275, 157] width 522 height 215
click at [338, 72] on g "Main content" at bounding box center [337, 71] width 7 height 10
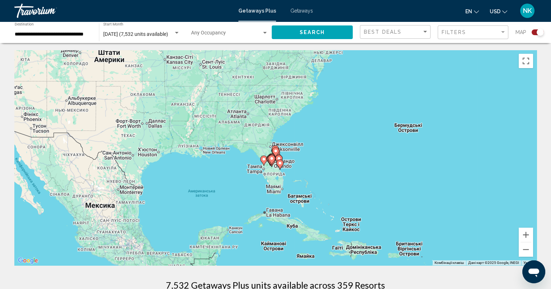
click at [277, 155] on icon "Main content" at bounding box center [278, 160] width 7 height 10
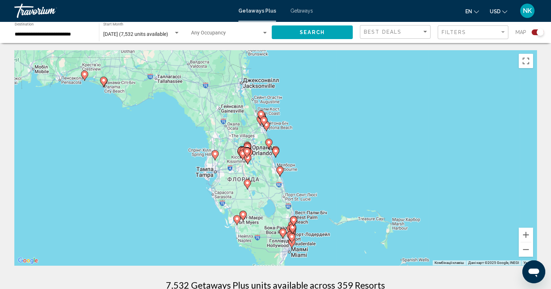
click at [266, 126] on gmp-advanced-marker "Main content" at bounding box center [263, 121] width 7 height 11
type input "**********"
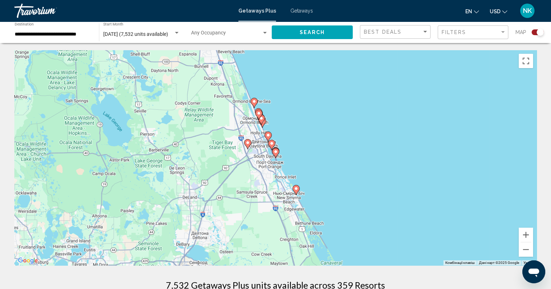
click at [274, 152] on image "Main content" at bounding box center [275, 151] width 4 height 4
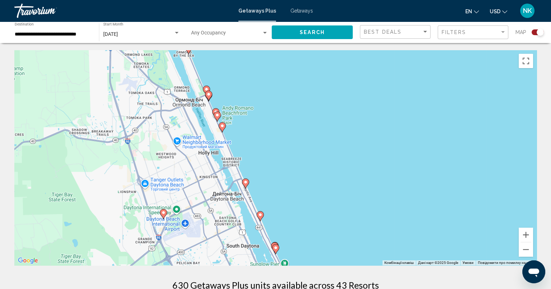
click at [261, 215] on image "Main content" at bounding box center [260, 214] width 4 height 4
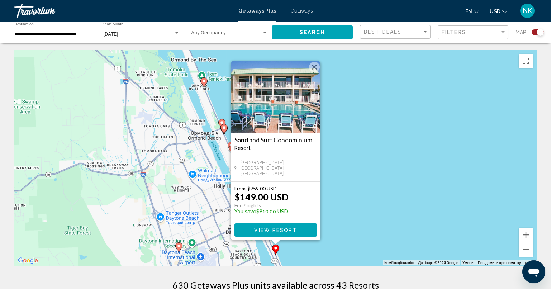
click at [314, 67] on button "Закрити" at bounding box center [314, 67] width 11 height 11
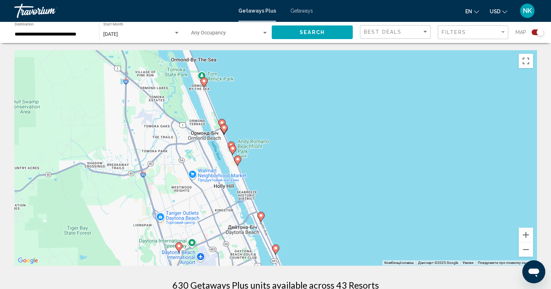
click at [277, 249] on image "Main content" at bounding box center [275, 248] width 4 height 4
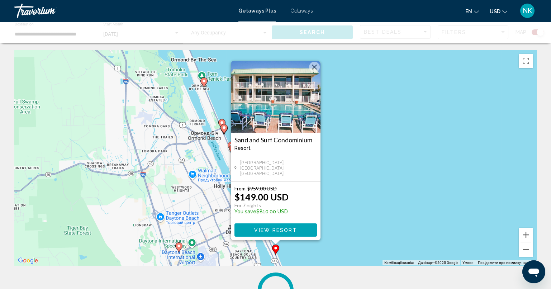
click at [277, 249] on image "Main content" at bounding box center [275, 248] width 4 height 4
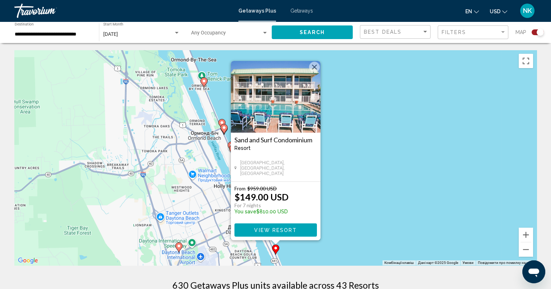
click at [316, 68] on button "Закрити" at bounding box center [314, 67] width 11 height 11
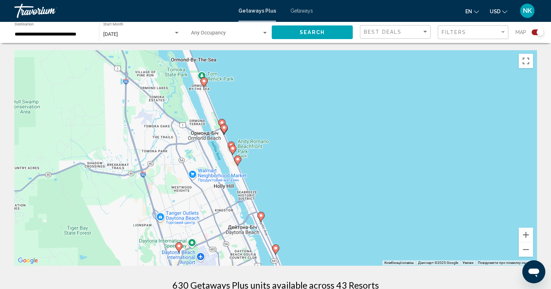
click at [205, 81] on image "Main content" at bounding box center [204, 81] width 4 height 4
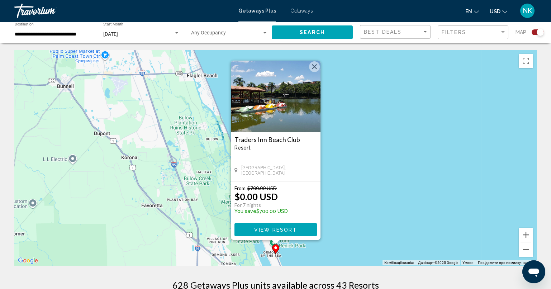
click at [318, 67] on button "Закрити" at bounding box center [314, 66] width 11 height 11
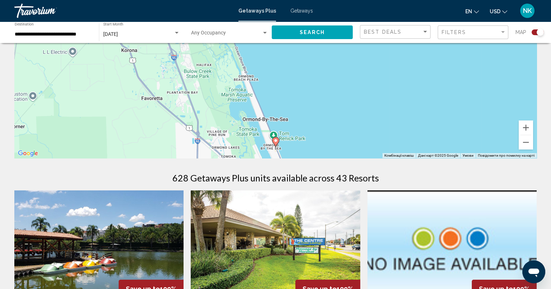
scroll to position [143, 0]
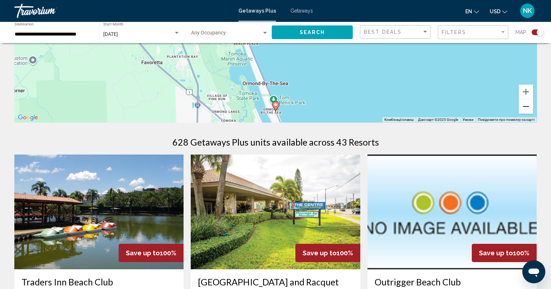
click at [526, 108] on button "Зменшити" at bounding box center [525, 106] width 14 height 14
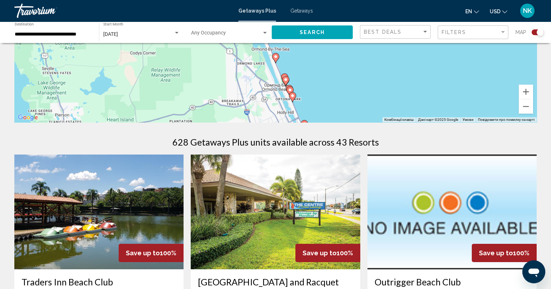
click at [284, 76] on icon "Main content" at bounding box center [285, 80] width 6 height 9
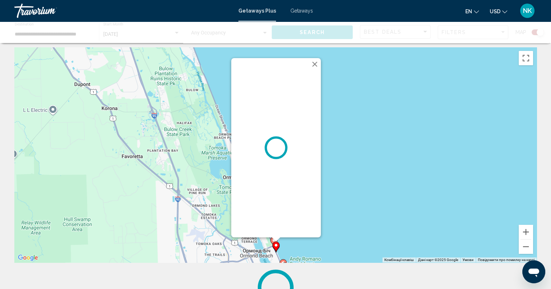
scroll to position [0, 0]
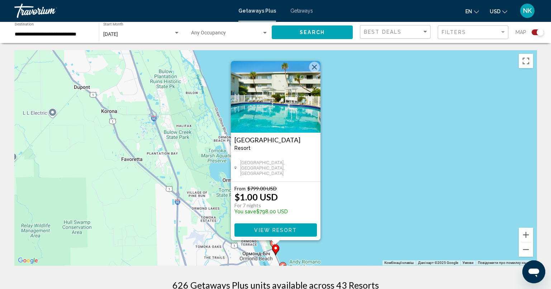
click at [287, 230] on span "View Resort" at bounding box center [275, 230] width 43 height 6
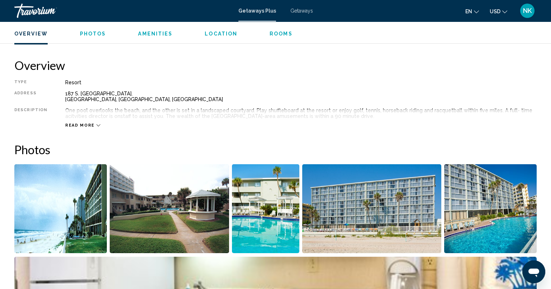
scroll to position [215, 0]
click at [85, 125] on span "Read more" at bounding box center [79, 125] width 29 height 5
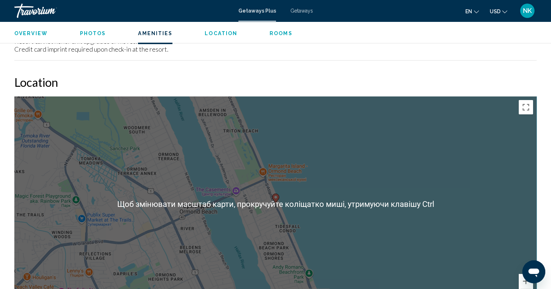
scroll to position [716, 0]
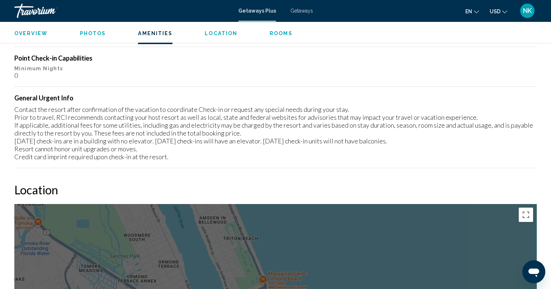
click at [217, 36] on button "Location" at bounding box center [221, 33] width 33 height 6
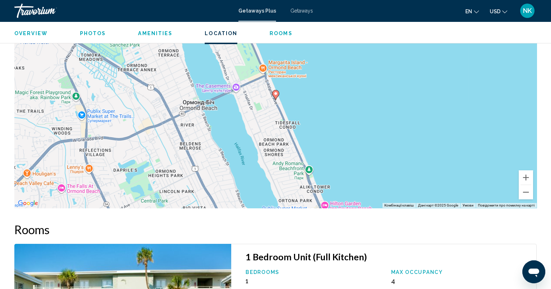
scroll to position [926, 0]
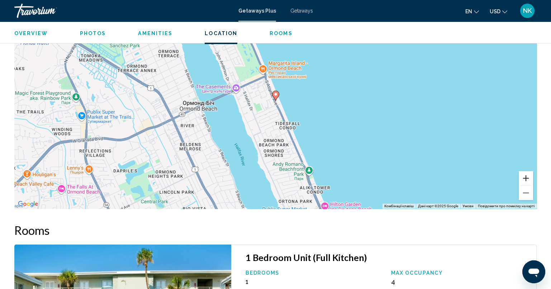
click at [528, 174] on button "Збільшити" at bounding box center [525, 178] width 14 height 14
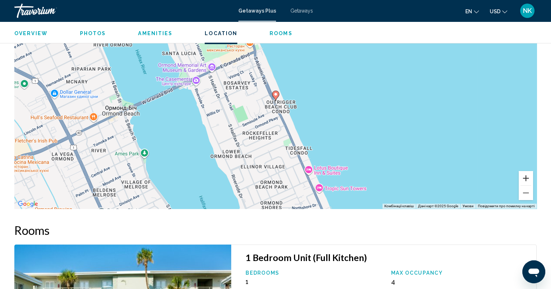
click at [528, 174] on button "Збільшити" at bounding box center [525, 178] width 14 height 14
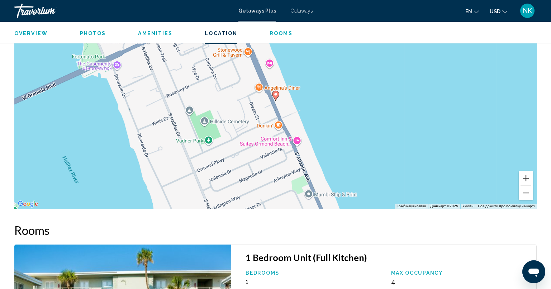
click at [528, 174] on button "Збільшити" at bounding box center [525, 178] width 14 height 14
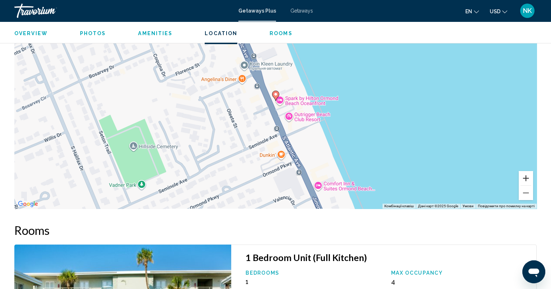
click at [528, 174] on button "Збільшити" at bounding box center [525, 178] width 14 height 14
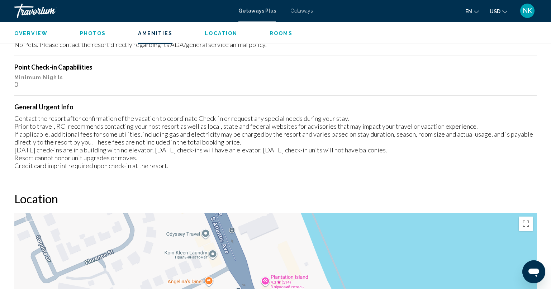
scroll to position [819, 0]
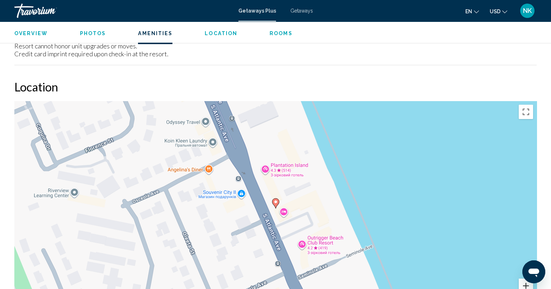
click at [521, 283] on button "Збільшити" at bounding box center [525, 285] width 14 height 14
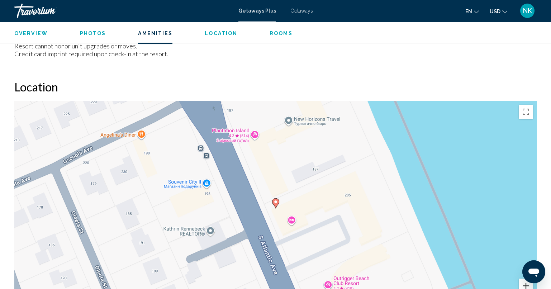
click at [521, 283] on button "Збільшити" at bounding box center [525, 285] width 14 height 14
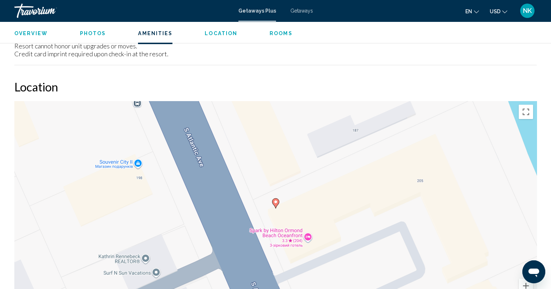
click at [275, 202] on image "Main content" at bounding box center [275, 202] width 4 height 4
click at [275, 203] on image "Main content" at bounding box center [275, 202] width 4 height 4
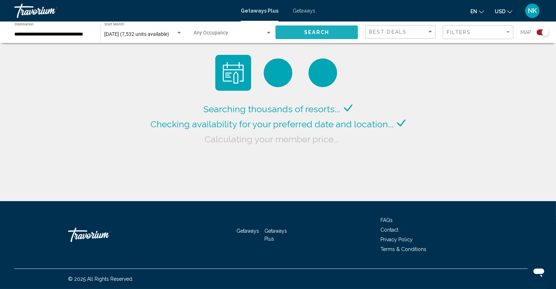
click at [332, 33] on button "Search" at bounding box center [316, 31] width 82 height 13
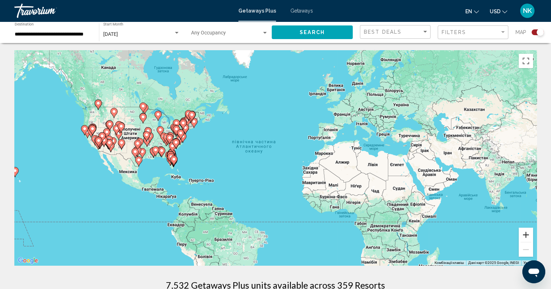
click at [525, 235] on button "Збільшити" at bounding box center [525, 234] width 14 height 14
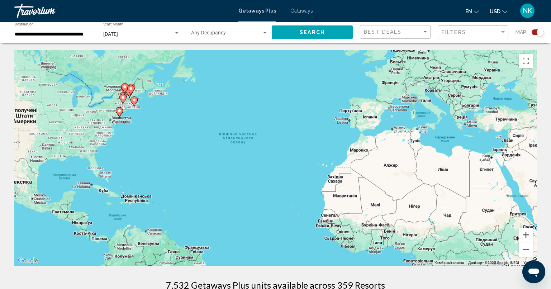
click at [525, 234] on button "Збільшити" at bounding box center [525, 234] width 14 height 14
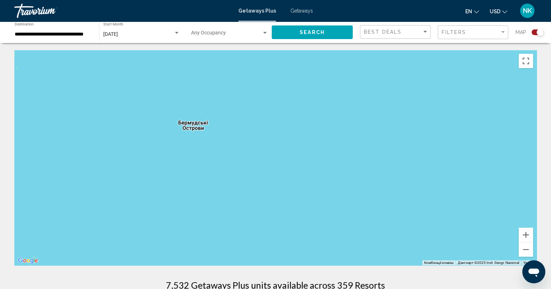
drag, startPoint x: 70, startPoint y: 142, endPoint x: 547, endPoint y: 154, distance: 476.9
click at [551, 153] on html "**********" at bounding box center [275, 144] width 551 height 289
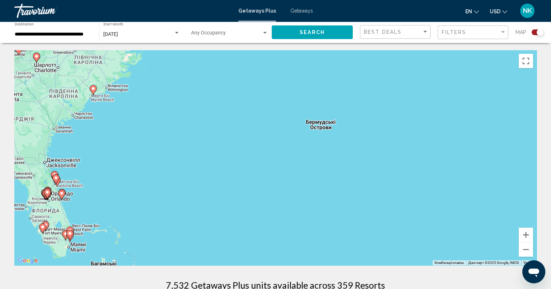
drag, startPoint x: 286, startPoint y: 145, endPoint x: 472, endPoint y: 172, distance: 188.2
click at [482, 173] on div "Увімкніть режим перетягування за допомогою клавіатури, натиснувши Alt + Enter. …" at bounding box center [275, 157] width 522 height 215
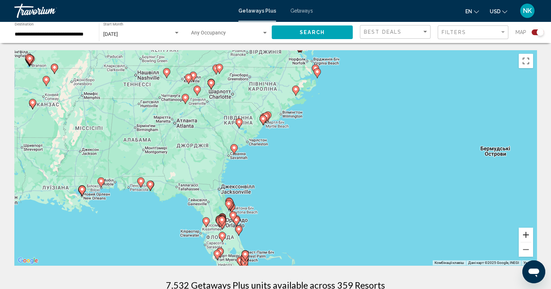
click at [528, 237] on button "Збільшити" at bounding box center [525, 234] width 14 height 14
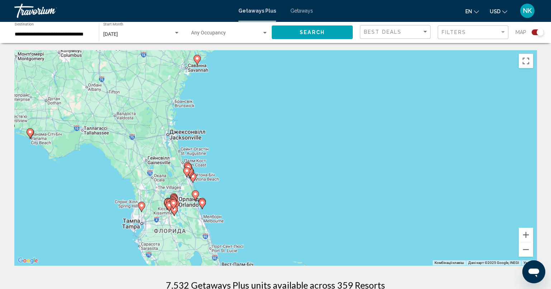
drag, startPoint x: 297, startPoint y: 224, endPoint x: 302, endPoint y: 139, distance: 85.4
click at [302, 139] on div "Увімкніть режим перетягування за допомогою клавіатури, натиснувши Alt + Enter. …" at bounding box center [275, 157] width 522 height 215
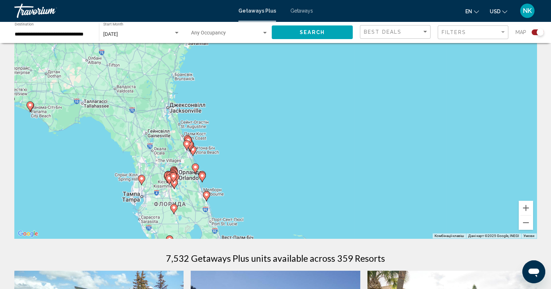
scroll to position [35, 0]
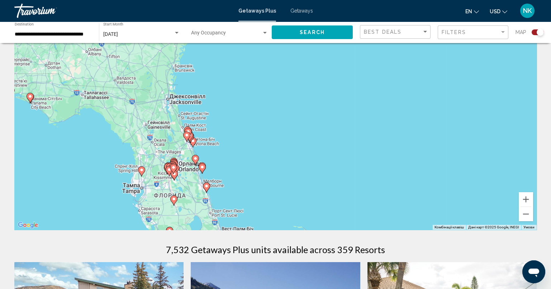
click at [207, 187] on image "Main content" at bounding box center [206, 186] width 4 height 4
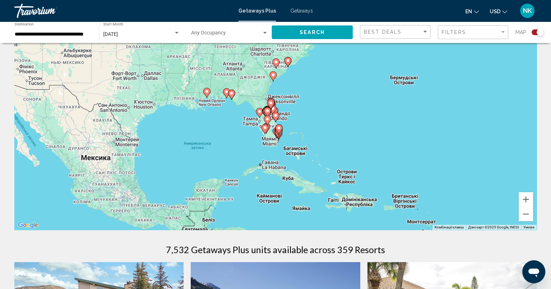
click at [280, 128] on image "Main content" at bounding box center [279, 128] width 4 height 4
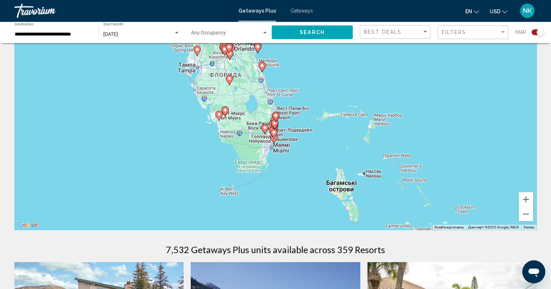
click at [275, 138] on gmp-advanced-marker "Main content" at bounding box center [273, 133] width 7 height 11
type input "**********"
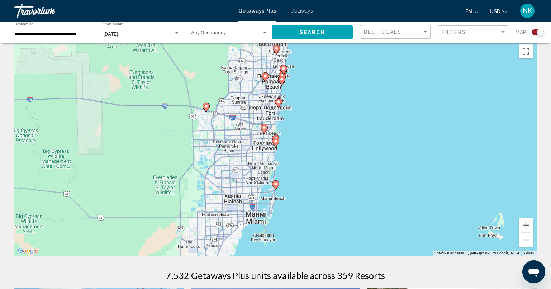
scroll to position [0, 0]
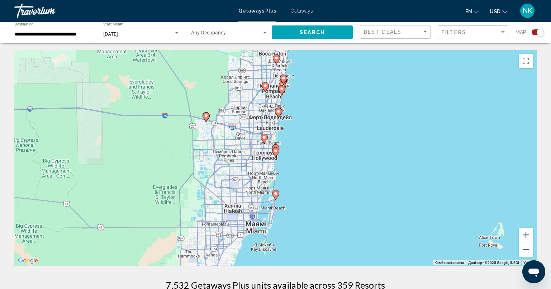
click at [274, 196] on icon "Main content" at bounding box center [275, 194] width 6 height 9
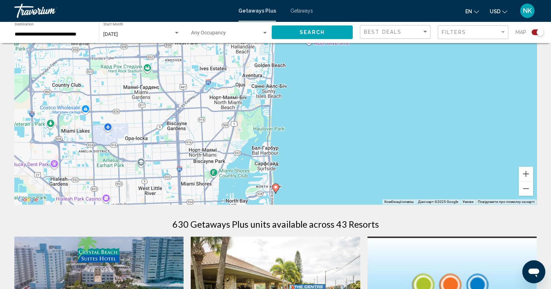
scroll to position [107, 0]
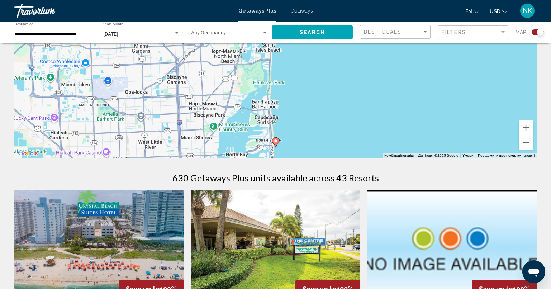
click at [275, 142] on image "Main content" at bounding box center [275, 141] width 4 height 4
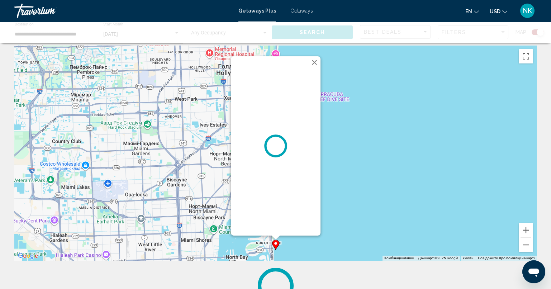
scroll to position [0, 0]
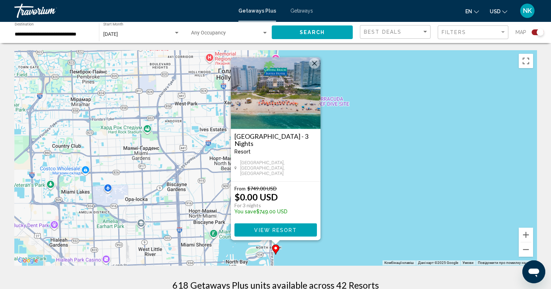
click at [314, 66] on button "Закрити" at bounding box center [314, 63] width 11 height 11
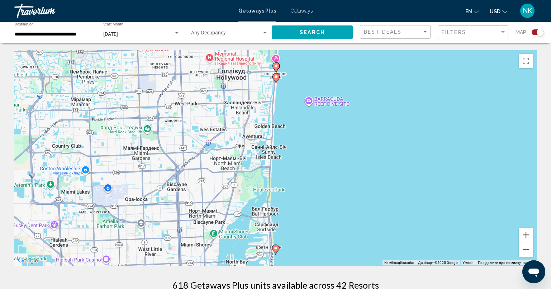
click at [276, 76] on image "Main content" at bounding box center [276, 76] width 4 height 4
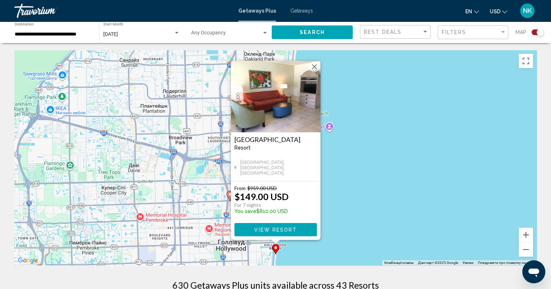
click at [315, 65] on button "Закрити" at bounding box center [314, 66] width 11 height 11
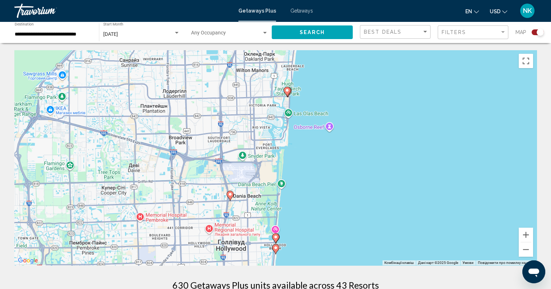
click at [277, 237] on image "Main content" at bounding box center [275, 237] width 4 height 4
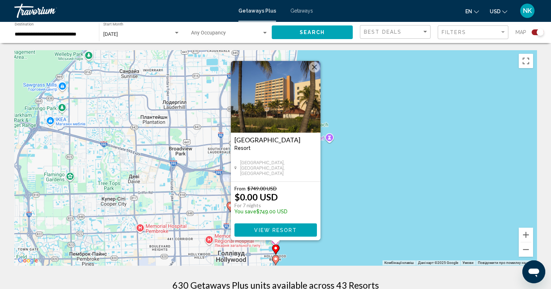
click at [278, 228] on span "View Resort" at bounding box center [275, 230] width 43 height 6
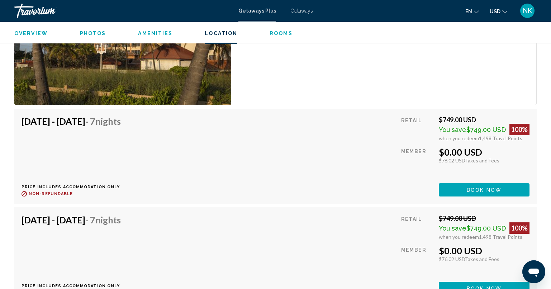
scroll to position [1397, 0]
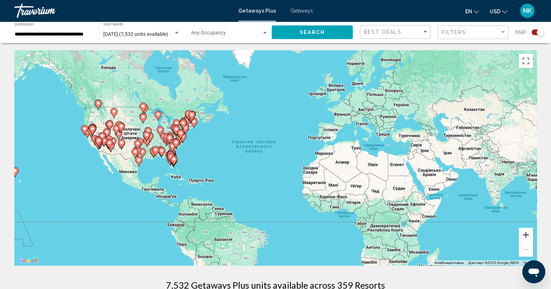
click at [524, 233] on button "Збільшити" at bounding box center [525, 234] width 14 height 14
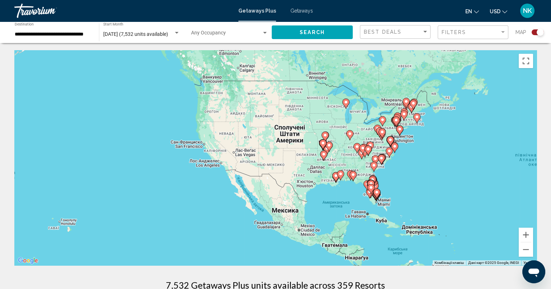
drag, startPoint x: 108, startPoint y: 143, endPoint x: 408, endPoint y: 168, distance: 300.8
click at [408, 168] on div "Увімкніть режим перетягування за допомогою клавіатури, натиснувши Alt + Enter. …" at bounding box center [275, 157] width 522 height 215
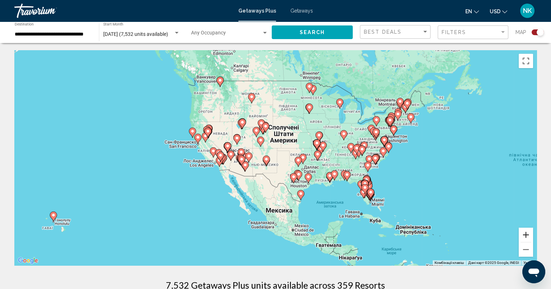
click at [524, 235] on button "Збільшити" at bounding box center [525, 234] width 14 height 14
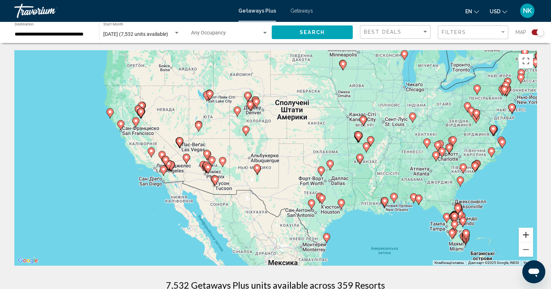
click at [528, 236] on button "Збільшити" at bounding box center [525, 234] width 14 height 14
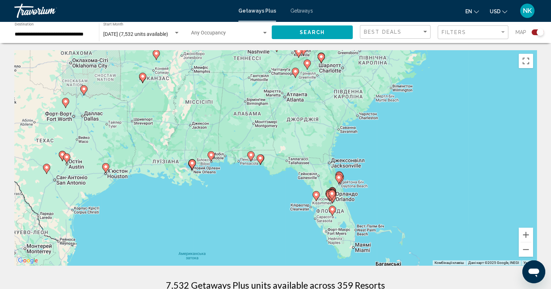
drag, startPoint x: 493, startPoint y: 218, endPoint x: 186, endPoint y: 130, distance: 319.4
click at [187, 130] on div "Увімкніть режим перетягування за допомогою клавіатури, натиснувши Alt + Enter. …" at bounding box center [275, 157] width 522 height 215
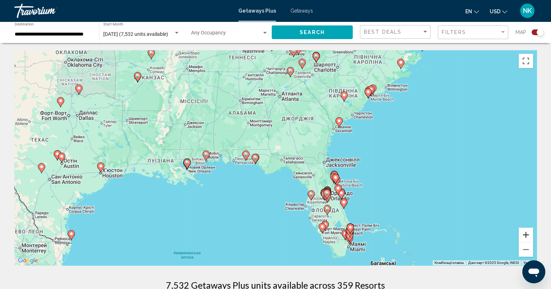
click at [530, 235] on button "Збільшити" at bounding box center [525, 234] width 14 height 14
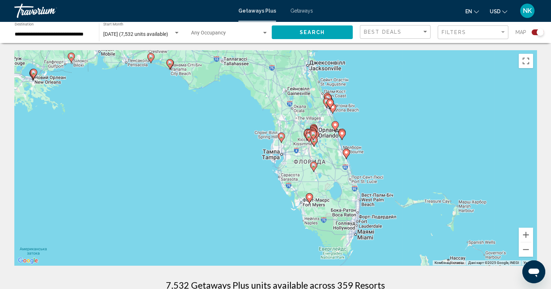
drag, startPoint x: 439, startPoint y: 218, endPoint x: 348, endPoint y: 54, distance: 187.3
click at [349, 54] on div "Увімкніть режим перетягування за допомогою клавіатури, натиснувши Alt + Enter. …" at bounding box center [275, 157] width 522 height 215
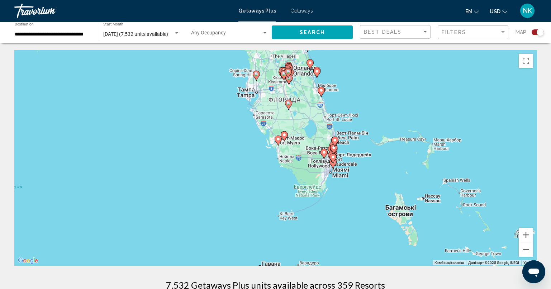
click at [333, 140] on image "Main content" at bounding box center [334, 140] width 4 height 4
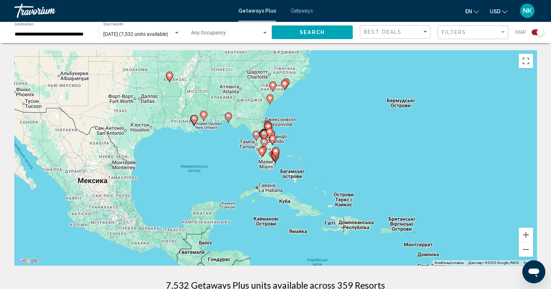
click at [275, 156] on icon "Main content" at bounding box center [275, 152] width 6 height 9
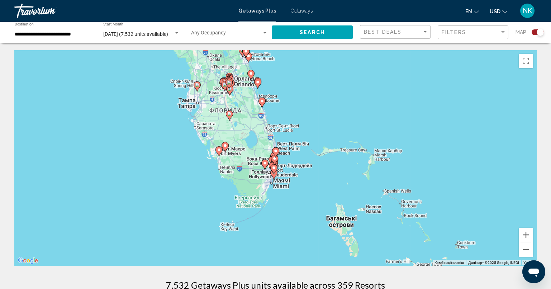
click at [274, 158] on image "Main content" at bounding box center [274, 158] width 4 height 4
type input "**********"
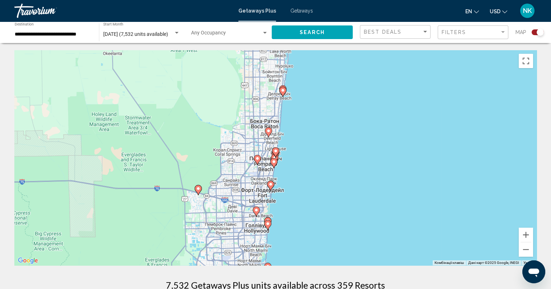
click at [276, 153] on icon "Main content" at bounding box center [275, 152] width 6 height 9
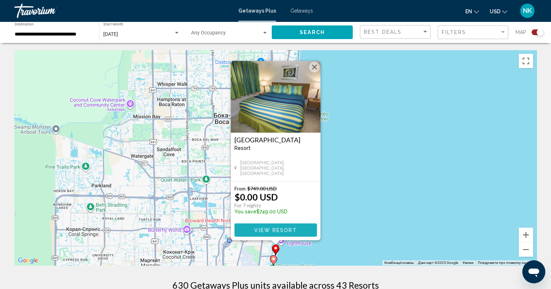
click at [285, 229] on span "View Resort" at bounding box center [275, 230] width 43 height 6
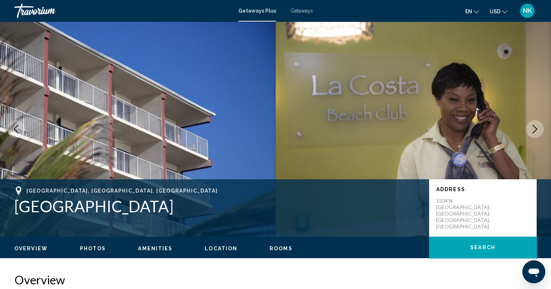
click at [533, 126] on icon "Next image" at bounding box center [534, 129] width 5 height 9
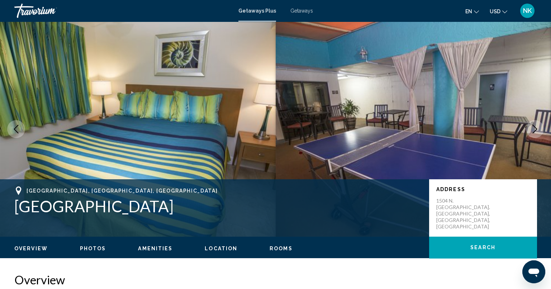
click at [533, 126] on icon "Next image" at bounding box center [534, 129] width 5 height 9
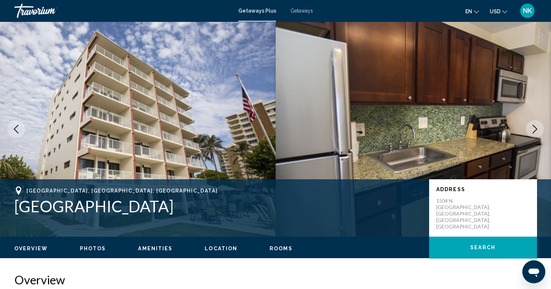
click at [533, 126] on icon "Next image" at bounding box center [534, 129] width 5 height 9
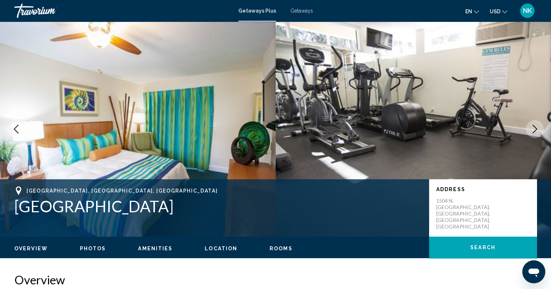
click at [533, 126] on icon "Next image" at bounding box center [534, 129] width 5 height 9
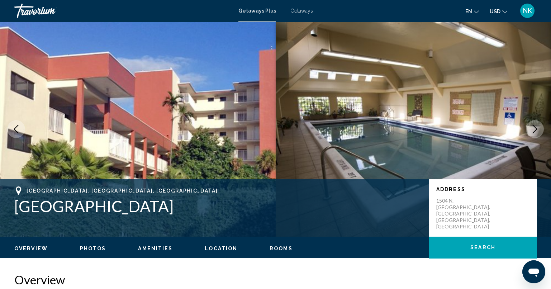
click at [533, 126] on icon "Next image" at bounding box center [534, 129] width 5 height 9
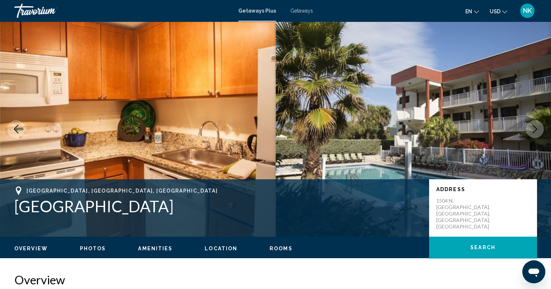
click at [533, 126] on icon "Next image" at bounding box center [534, 129] width 5 height 9
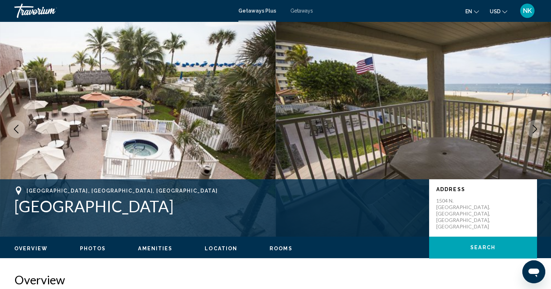
click at [533, 126] on icon "Next image" at bounding box center [534, 129] width 5 height 9
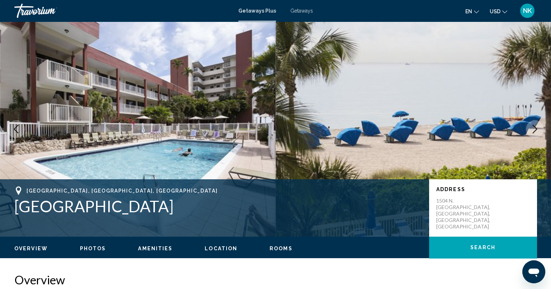
click at [533, 126] on icon "Next image" at bounding box center [534, 129] width 5 height 9
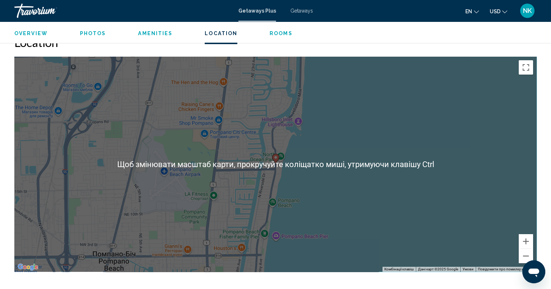
scroll to position [895, 0]
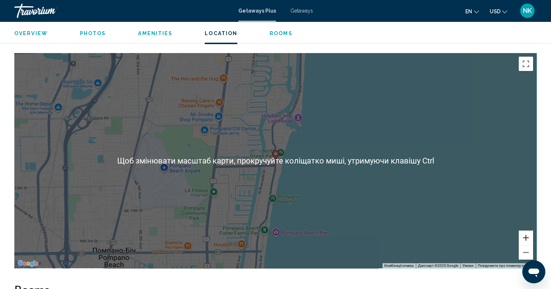
click at [525, 230] on button "Збільшити" at bounding box center [525, 237] width 14 height 14
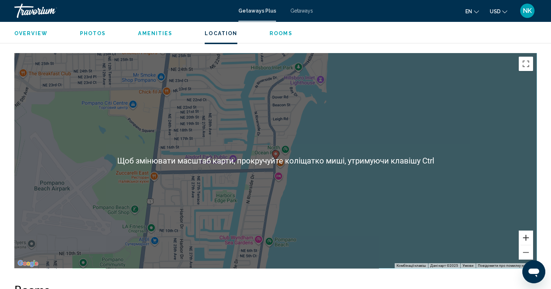
click at [525, 230] on button "Збільшити" at bounding box center [525, 237] width 14 height 14
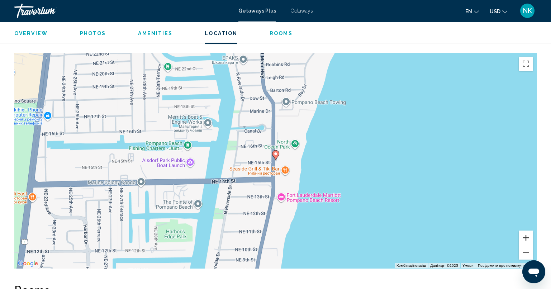
click at [525, 230] on button "Збільшити" at bounding box center [525, 237] width 14 height 14
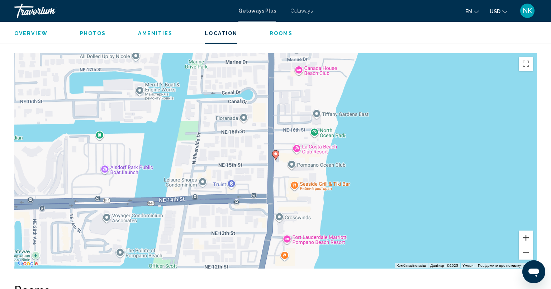
click at [525, 230] on button "Збільшити" at bounding box center [525, 237] width 14 height 14
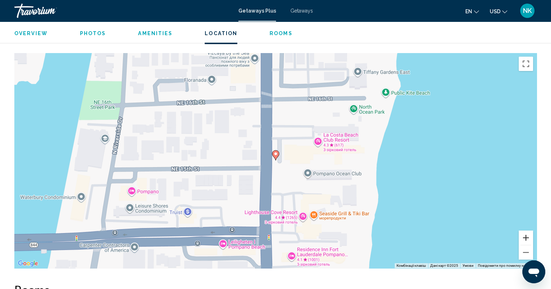
click at [525, 230] on button "Збільшити" at bounding box center [525, 237] width 14 height 14
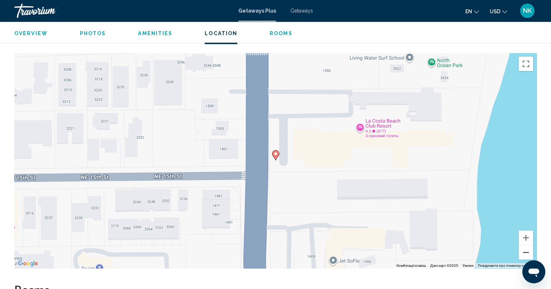
click at [524, 245] on button "Зменшити" at bounding box center [525, 252] width 14 height 14
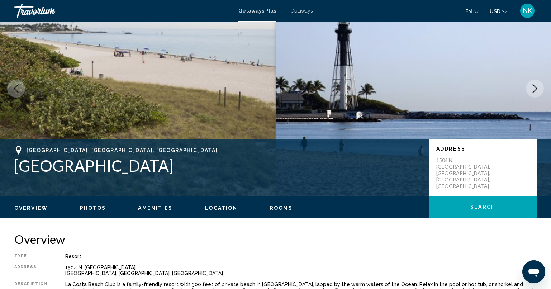
scroll to position [0, 0]
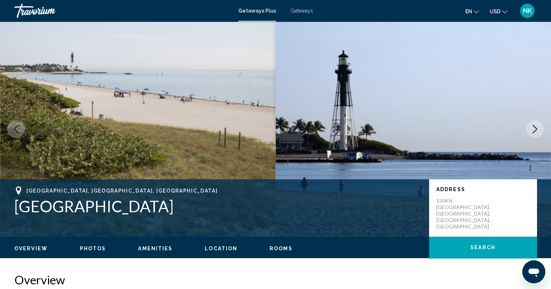
click at [532, 123] on button "Next image" at bounding box center [534, 129] width 18 height 18
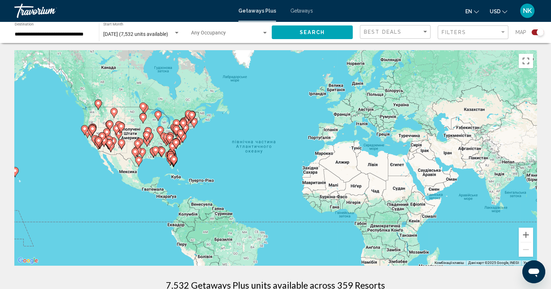
click at [181, 134] on image "Main content" at bounding box center [180, 133] width 4 height 4
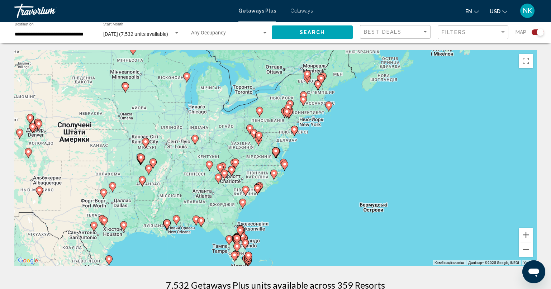
click at [276, 154] on icon "Main content" at bounding box center [275, 152] width 6 height 9
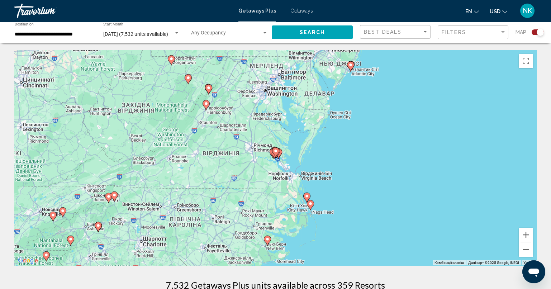
click at [308, 195] on image "Main content" at bounding box center [306, 196] width 4 height 4
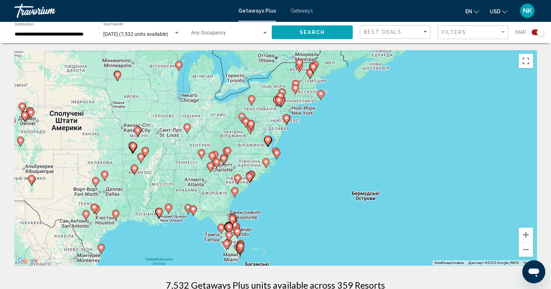
click at [273, 151] on icon "Main content" at bounding box center [276, 154] width 7 height 10
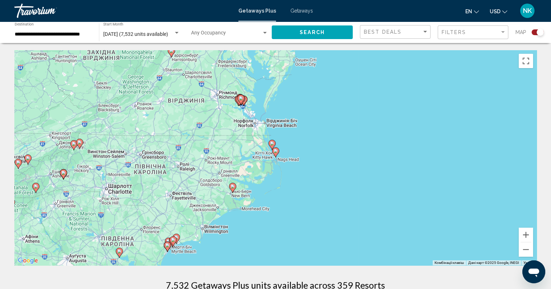
click at [273, 145] on icon "Main content" at bounding box center [271, 144] width 6 height 9
type input "**********"
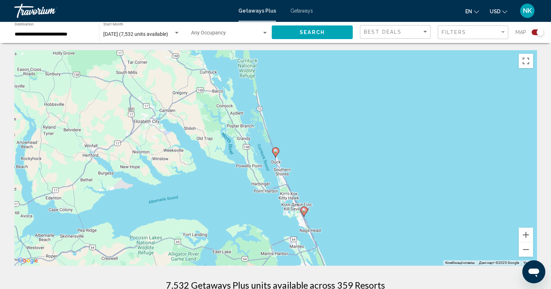
click at [276, 153] on image "Main content" at bounding box center [275, 151] width 4 height 4
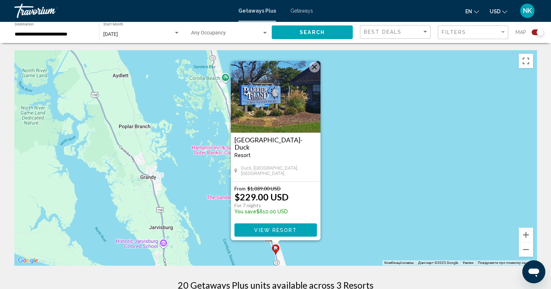
click at [317, 68] on button "Закрити" at bounding box center [314, 67] width 11 height 11
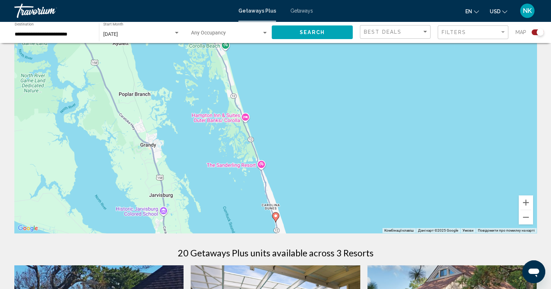
scroll to position [35, 0]
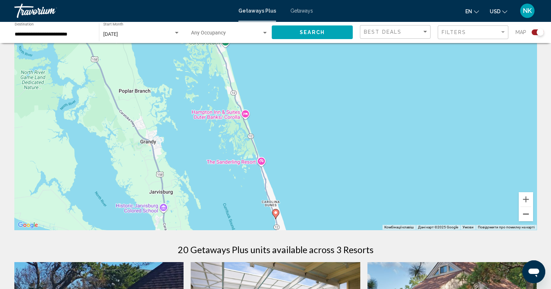
click at [525, 213] on button "Зменшити" at bounding box center [525, 214] width 14 height 14
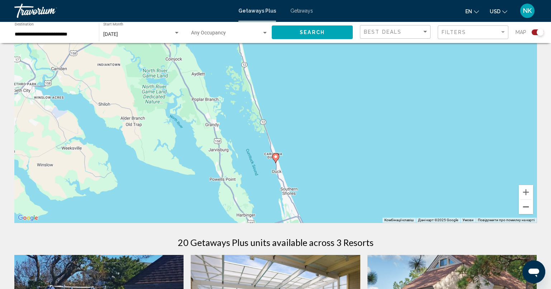
scroll to position [143, 0]
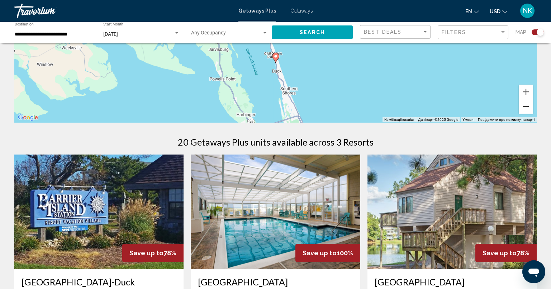
click at [525, 106] on button "Зменшити" at bounding box center [525, 106] width 14 height 14
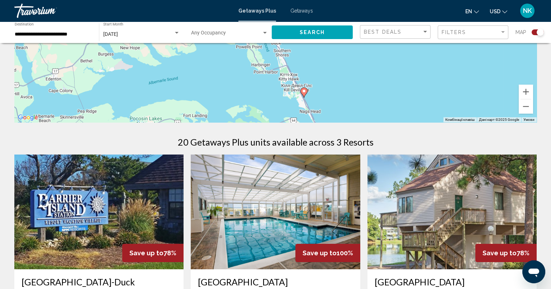
click at [304, 91] on image "Main content" at bounding box center [304, 91] width 4 height 4
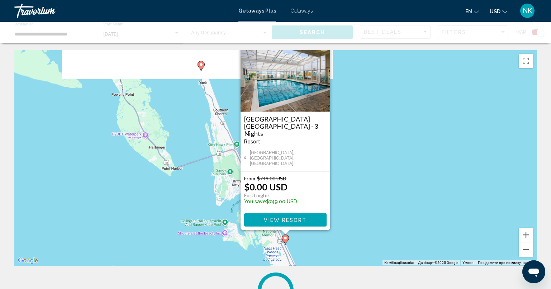
scroll to position [0, 0]
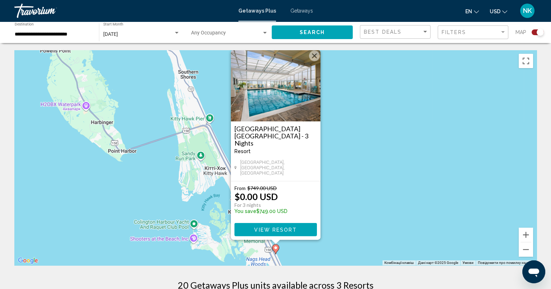
click at [315, 61] on button "Закрити" at bounding box center [314, 56] width 11 height 11
